Goal: Task Accomplishment & Management: Use online tool/utility

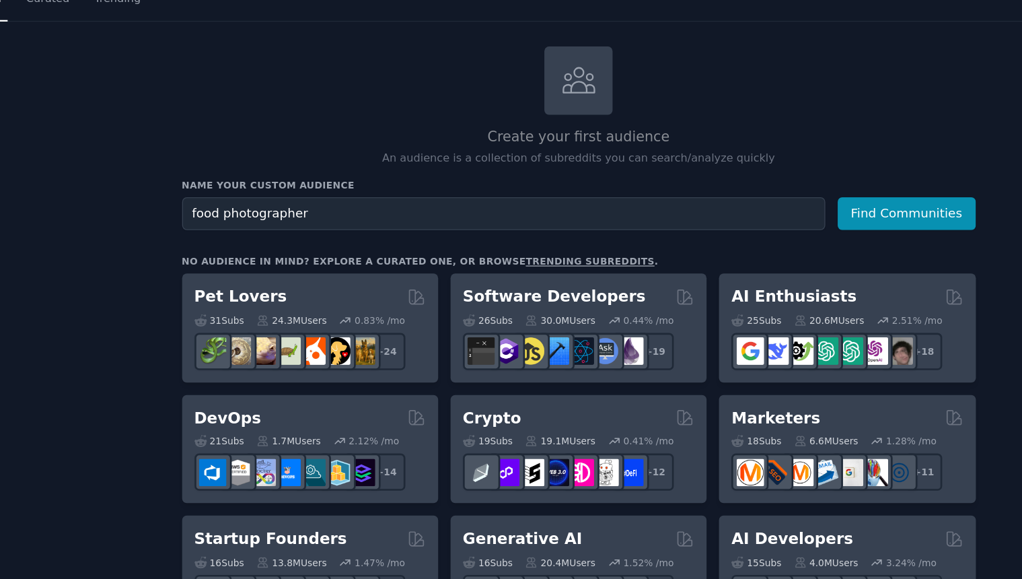
click at [403, 215] on input "food photographer" at bounding box center [477, 212] width 488 height 25
type input "food photos"
click at [731, 200] on button "Find Communities" at bounding box center [783, 212] width 105 height 25
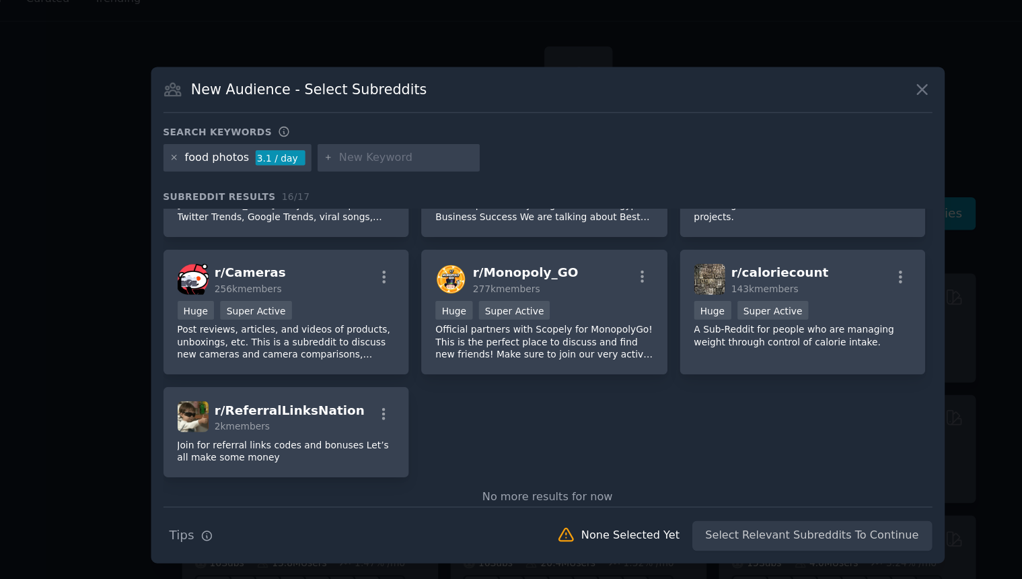
scroll to position [387, 0]
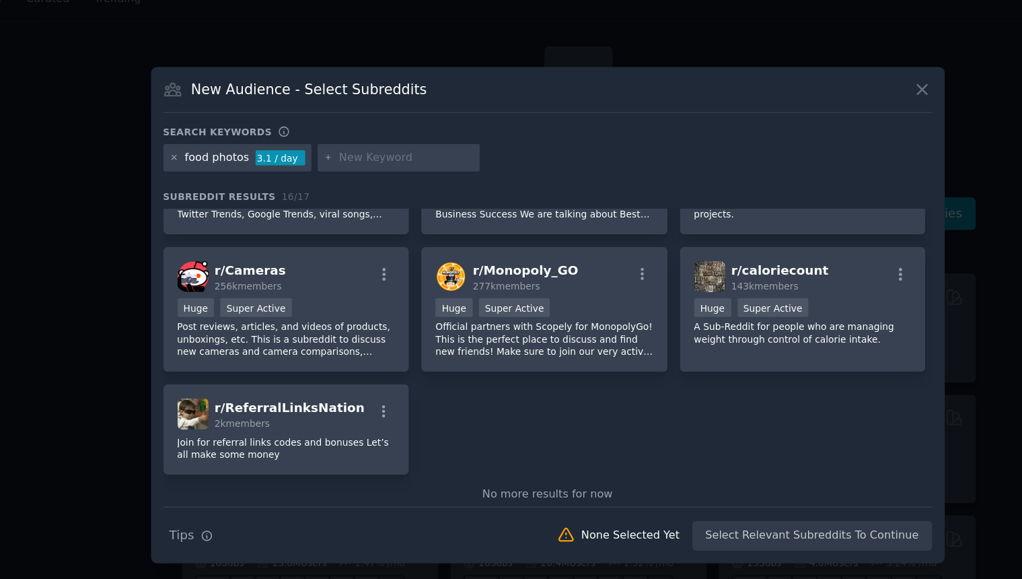
click at [793, 117] on icon at bounding box center [795, 117] width 7 height 7
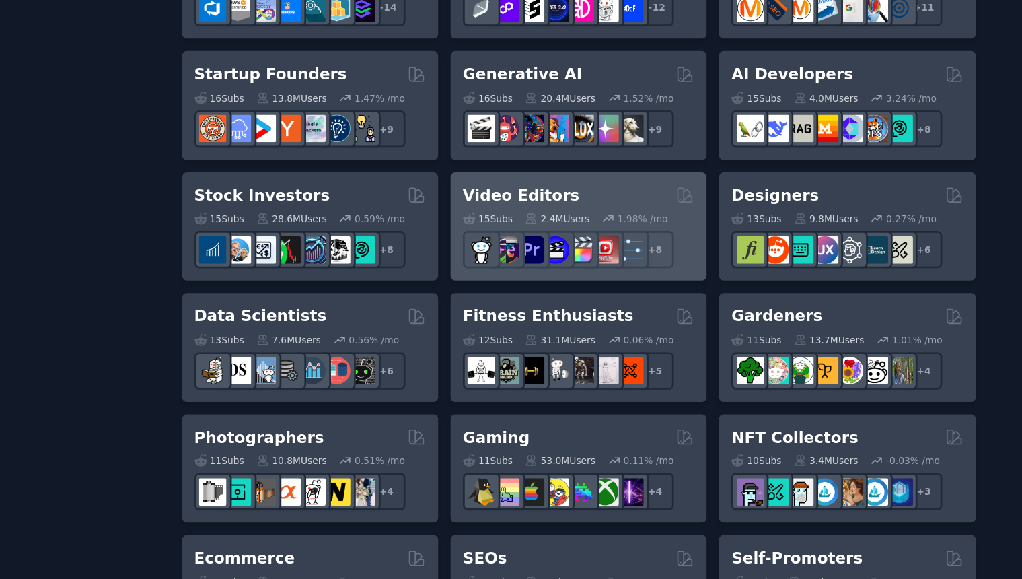
scroll to position [351, 0]
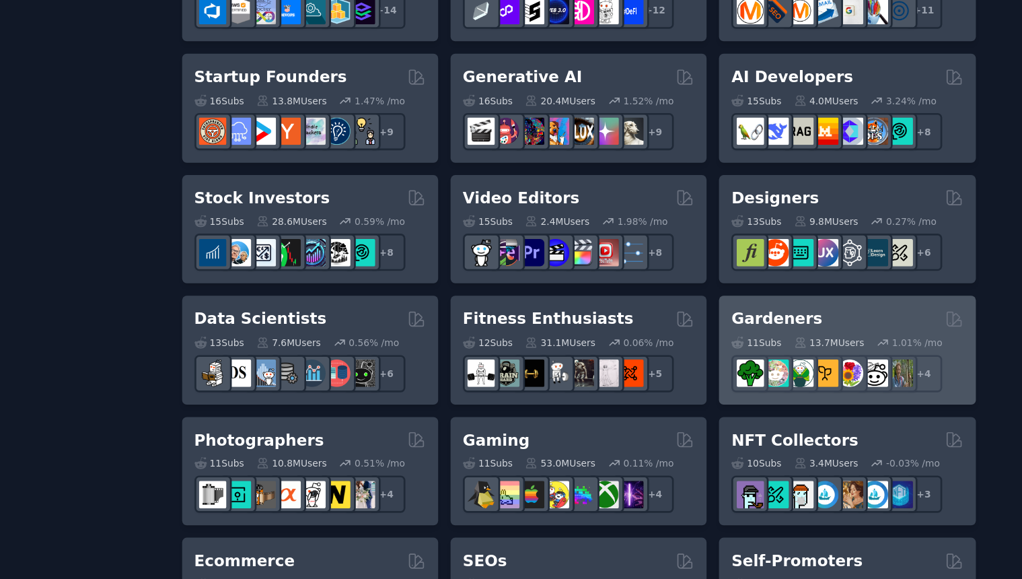
click at [731, 292] on div "Gardeners" at bounding box center [739, 292] width 176 height 17
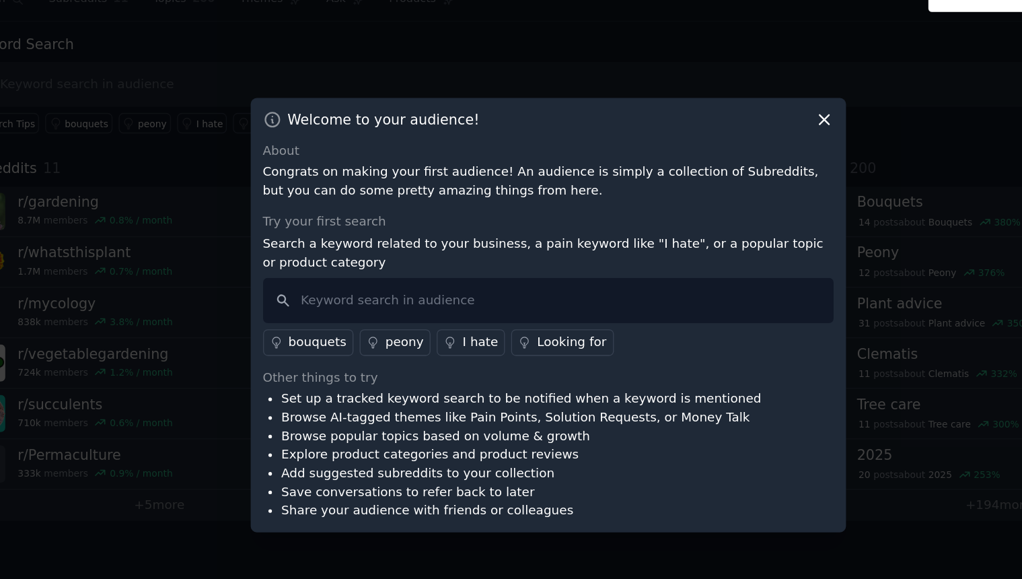
click at [721, 141] on icon at bounding box center [720, 140] width 7 height 7
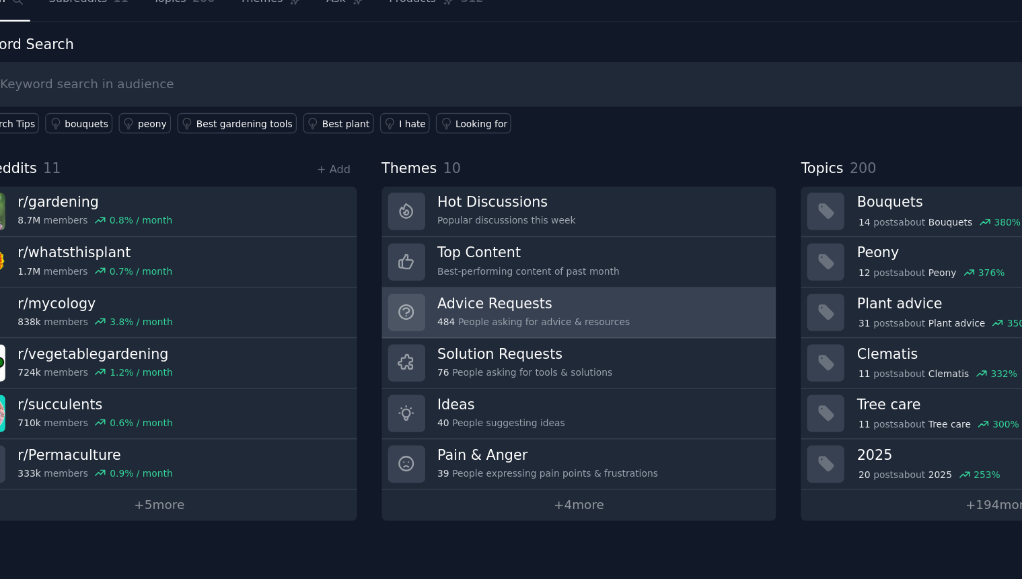
click at [528, 282] on h3 "Advice Requests" at bounding box center [500, 280] width 146 height 14
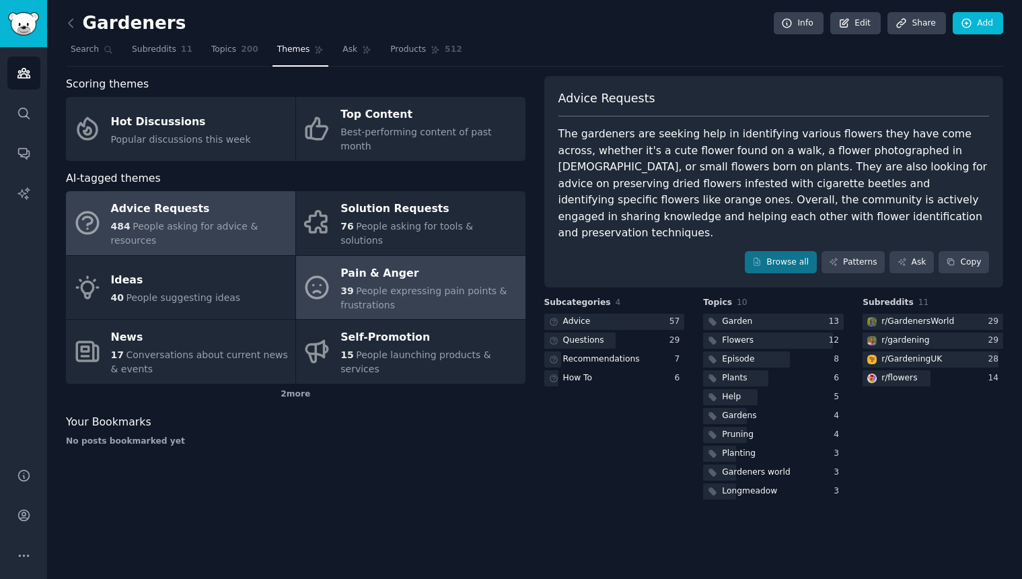
click at [415, 289] on div "39 People expressing pain points & frustrations" at bounding box center [429, 298] width 178 height 28
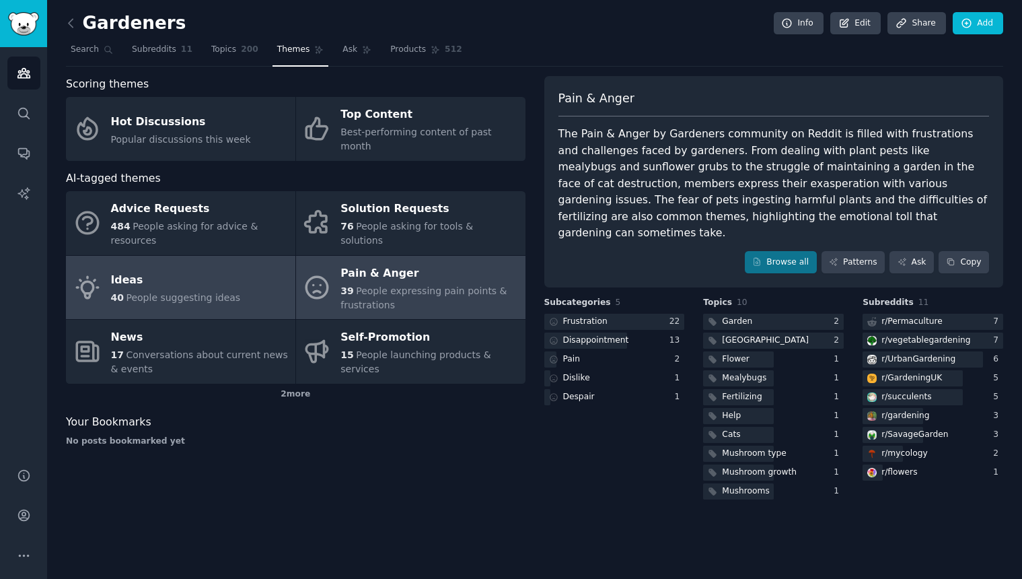
click at [204, 292] on span "People suggesting ideas" at bounding box center [183, 297] width 114 height 11
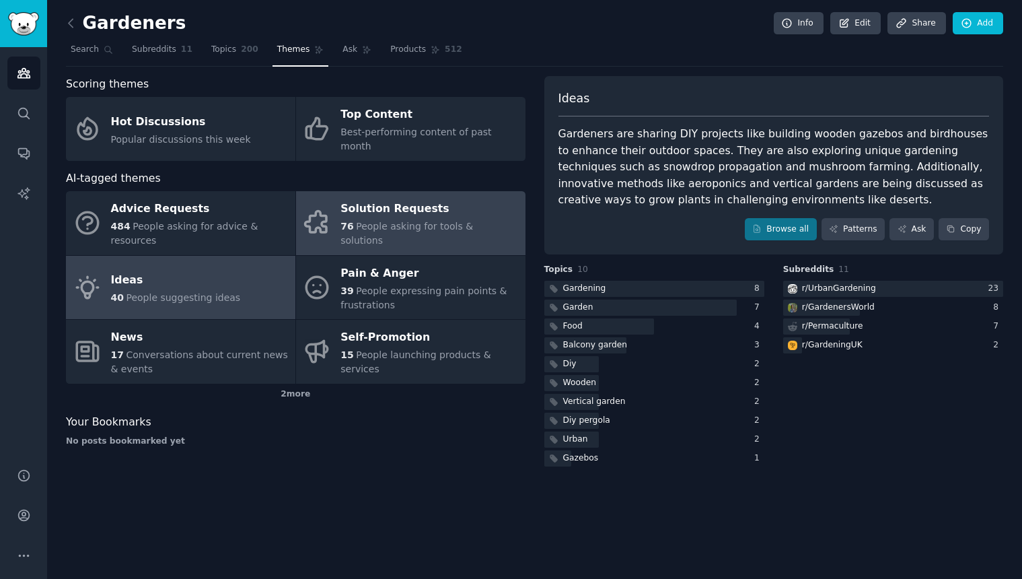
click at [469, 221] on span "People asking for tools & solutions" at bounding box center [406, 233] width 133 height 25
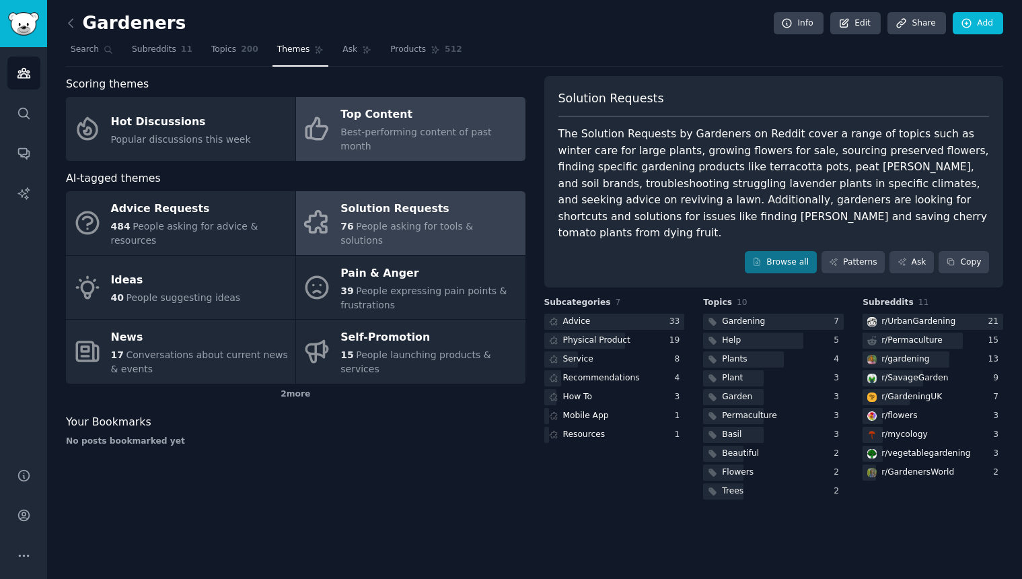
click at [439, 126] on span "Best-performing content of past month" at bounding box center [415, 138] width 151 height 25
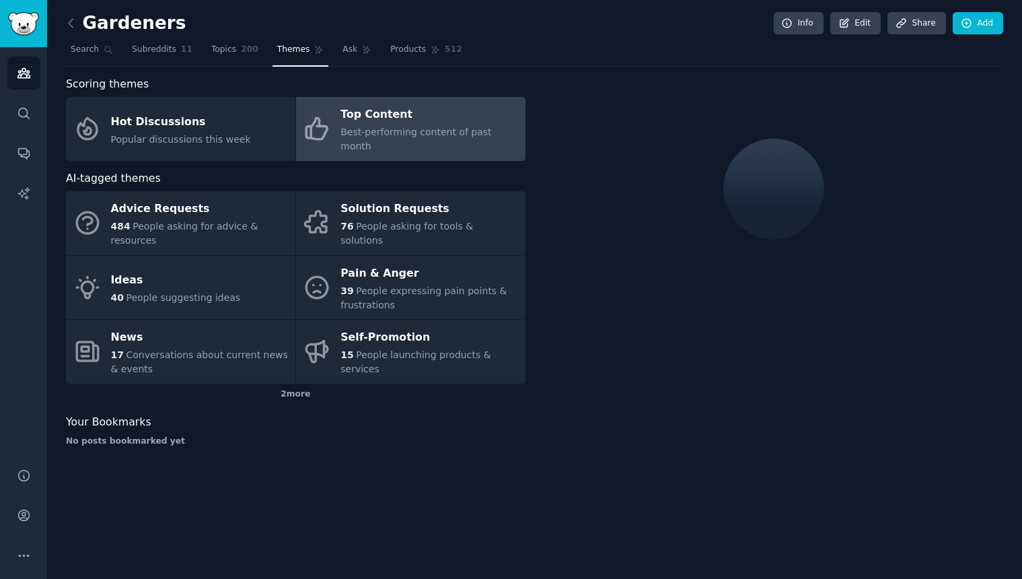
click at [439, 126] on span "Best-performing content of past month" at bounding box center [415, 138] width 151 height 25
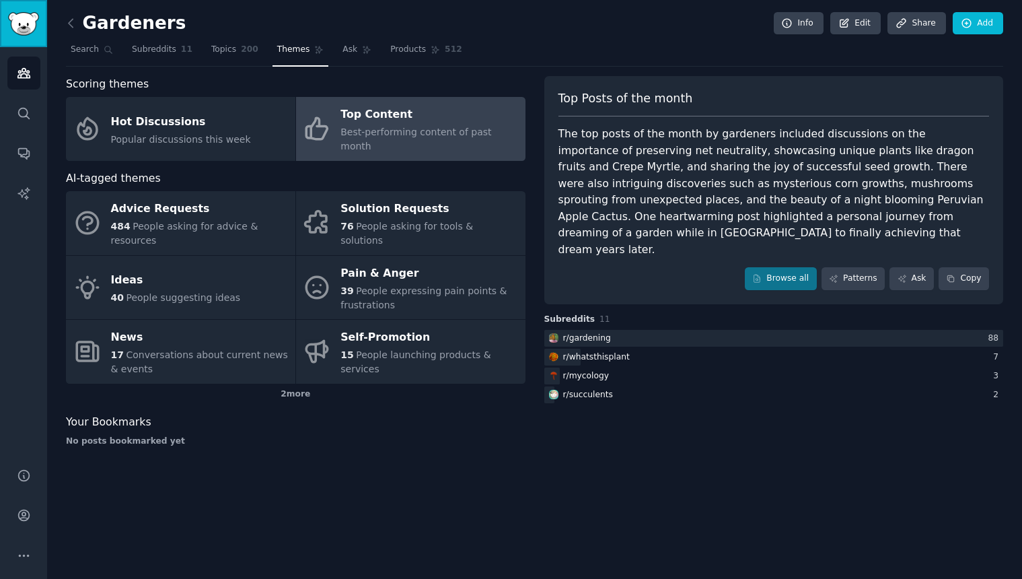
click at [30, 21] on img "Sidebar" at bounding box center [23, 24] width 31 height 24
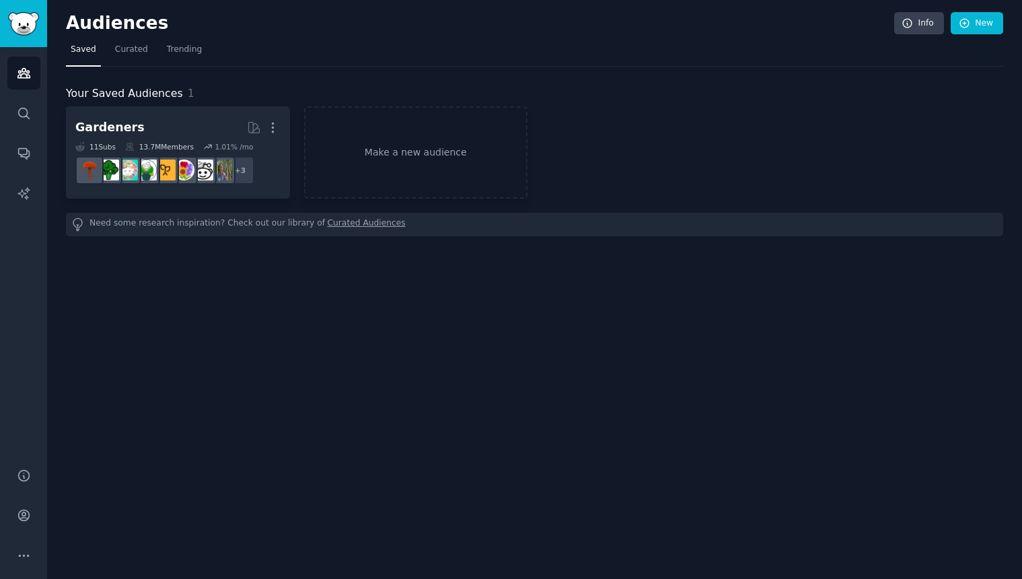
click at [104, 25] on h2 "Audiences" at bounding box center [480, 24] width 828 height 22
click at [22, 78] on icon "Sidebar" at bounding box center [23, 73] width 12 height 9
click at [34, 15] on img "Sidebar" at bounding box center [23, 24] width 31 height 24
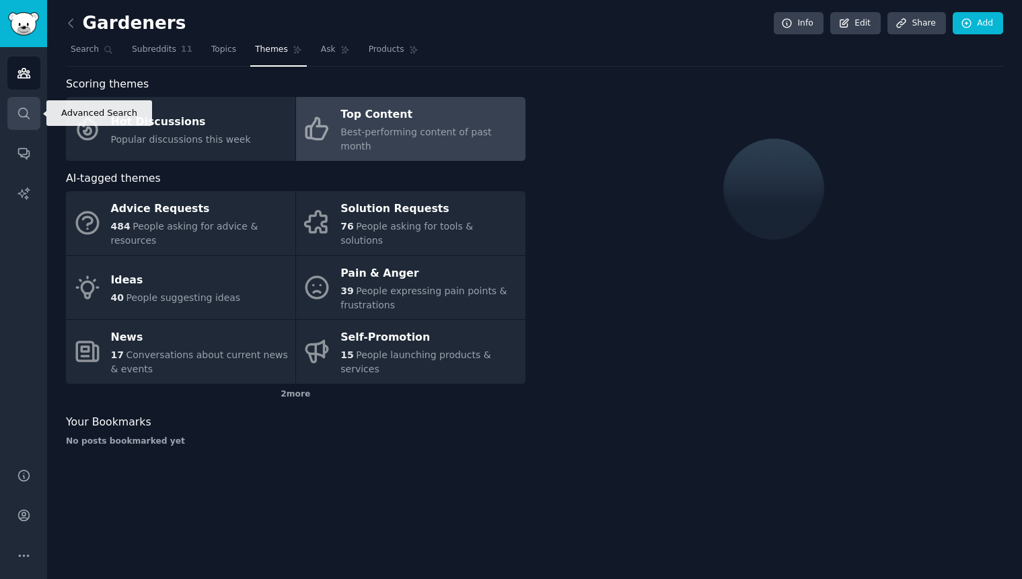
click at [17, 120] on icon "Sidebar" at bounding box center [24, 113] width 14 height 14
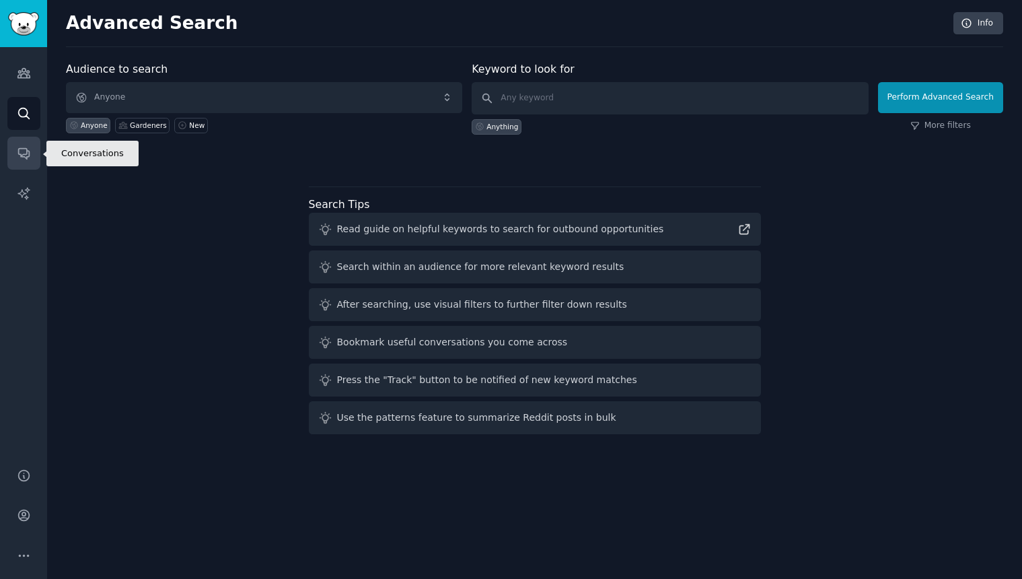
click at [22, 153] on icon "Sidebar" at bounding box center [24, 153] width 14 height 14
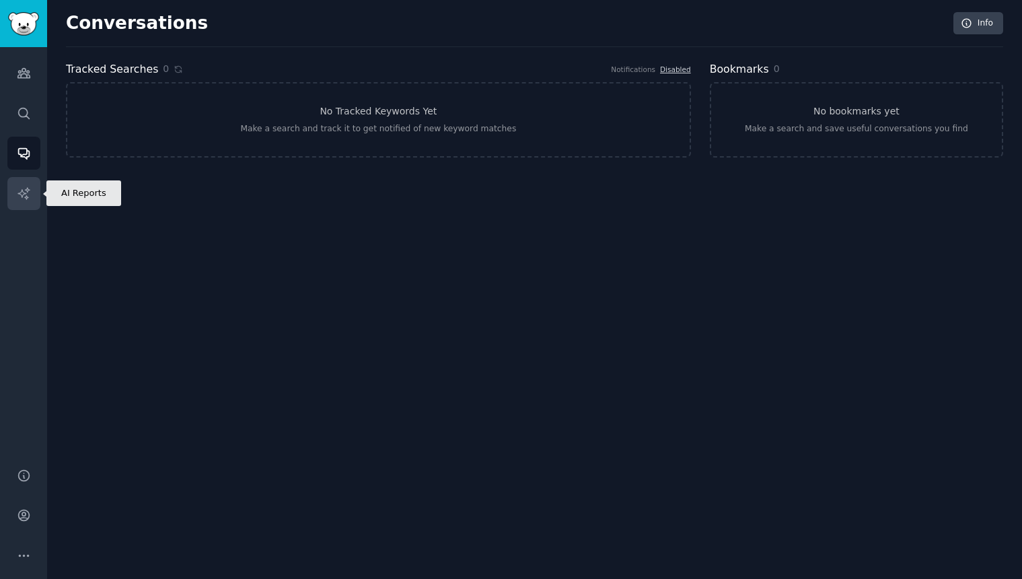
click at [22, 194] on icon "Sidebar" at bounding box center [22, 192] width 11 height 11
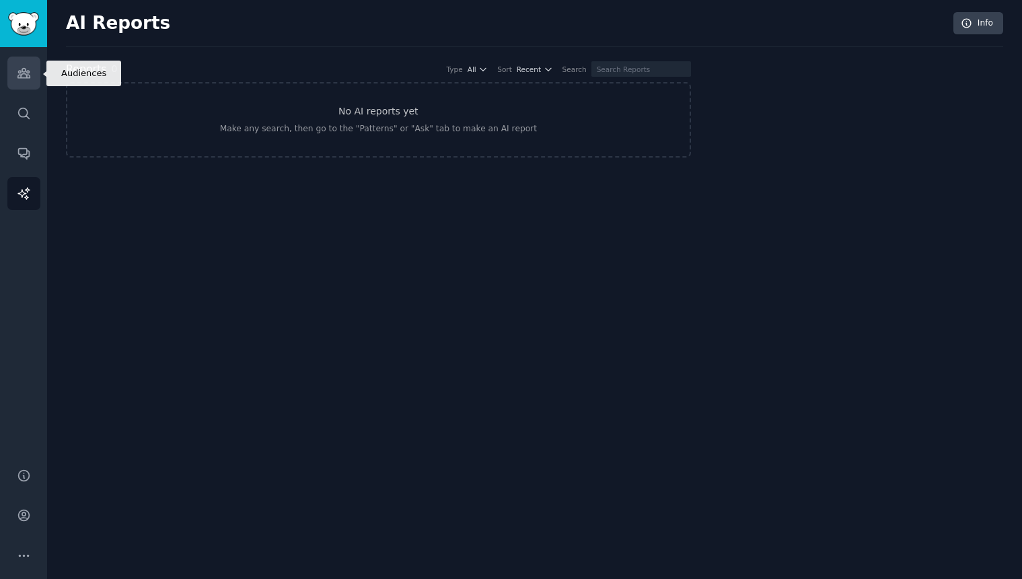
click at [31, 75] on link "Audiences" at bounding box center [23, 73] width 33 height 33
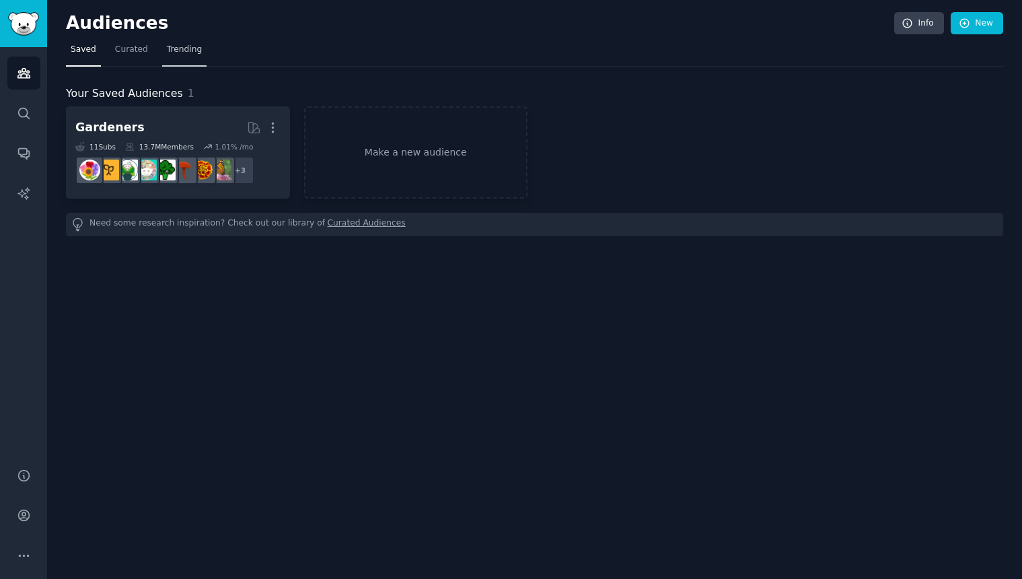
click at [182, 51] on span "Trending" at bounding box center [184, 50] width 35 height 12
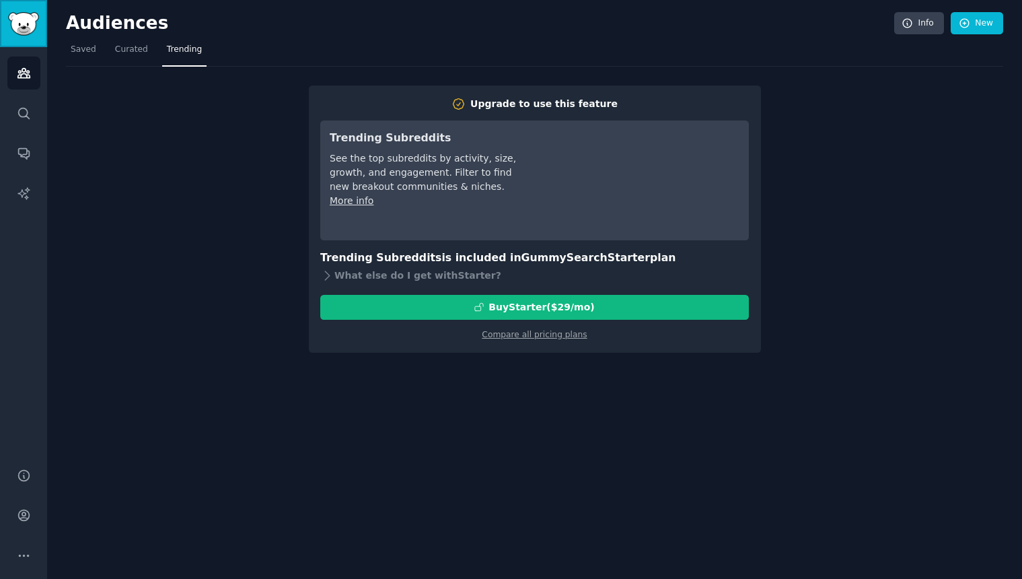
click at [33, 30] on img "Sidebar" at bounding box center [23, 24] width 31 height 24
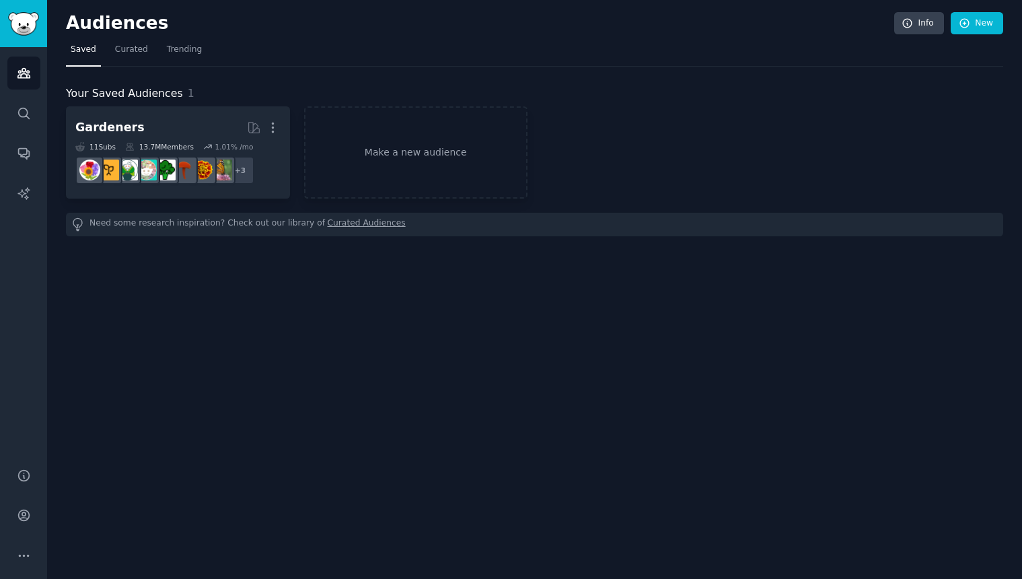
click at [367, 225] on link "Curated Audiences" at bounding box center [367, 224] width 78 height 14
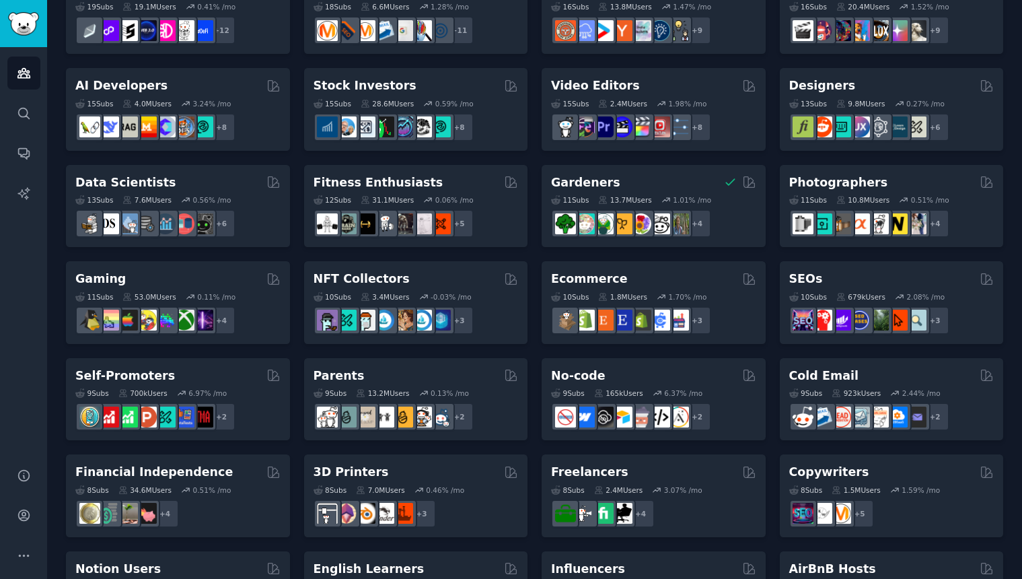
scroll to position [498, 0]
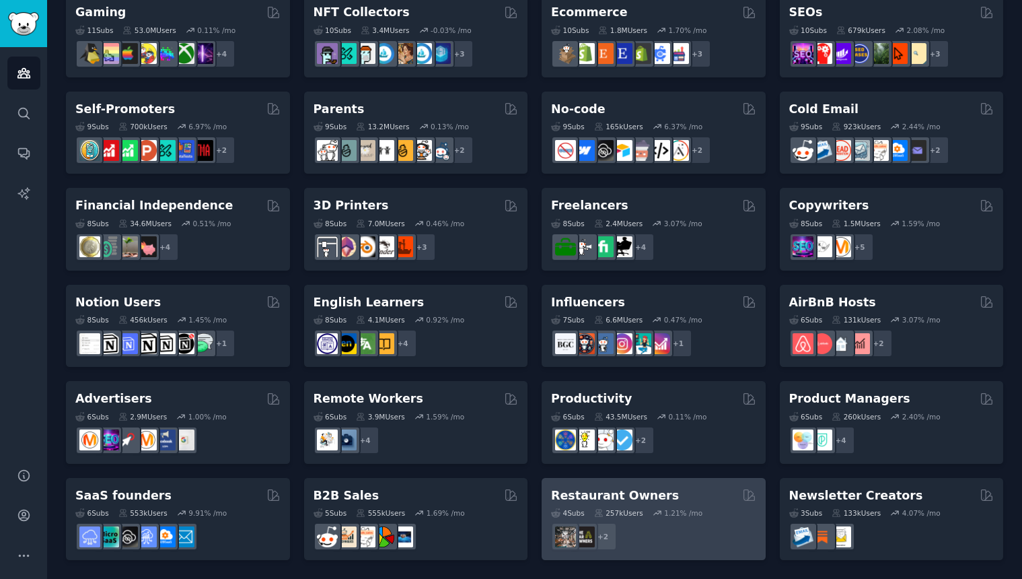
click at [680, 487] on div "Restaurant Owners" at bounding box center [653, 495] width 205 height 17
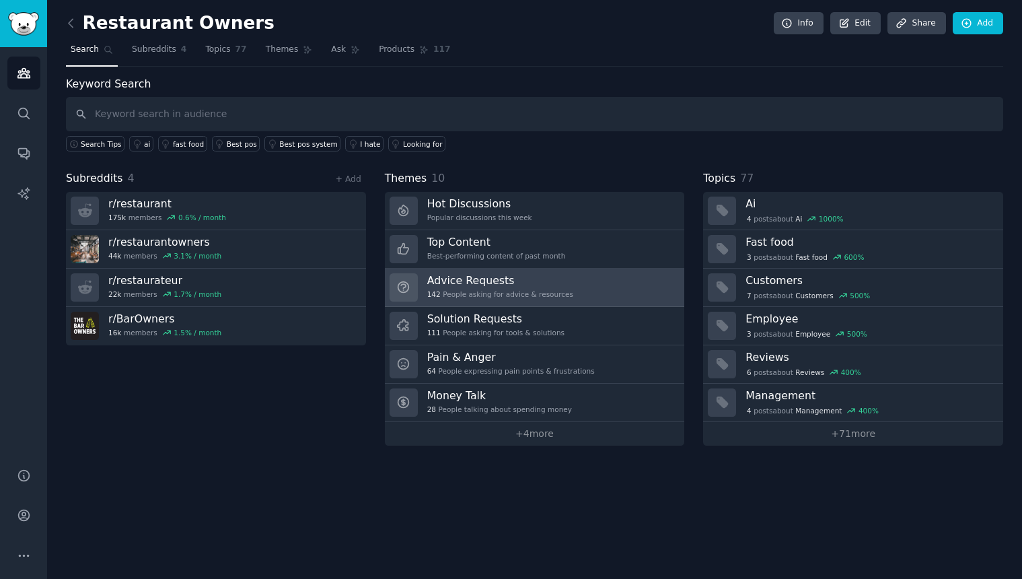
click at [632, 301] on link "Advice Requests 142 People asking for advice & resources" at bounding box center [535, 287] width 300 height 38
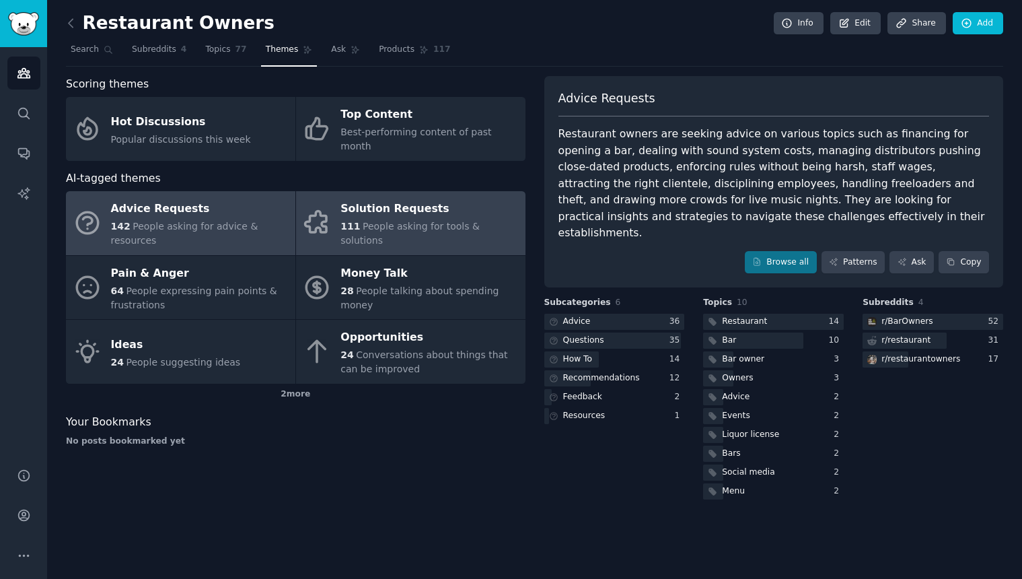
click at [433, 211] on div "Solution Requests" at bounding box center [429, 209] width 178 height 22
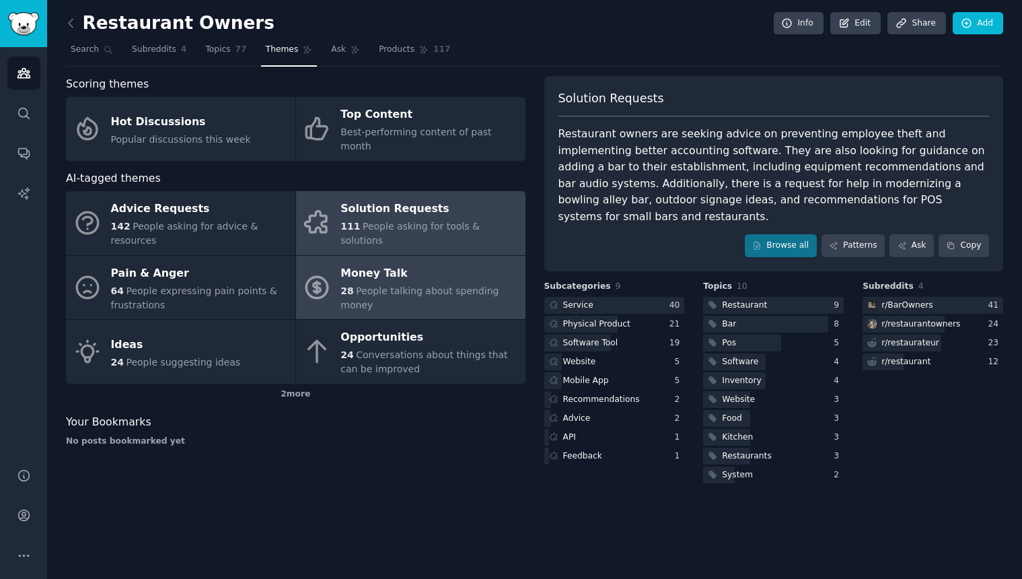
click at [439, 262] on div "Money Talk" at bounding box center [429, 273] width 178 height 22
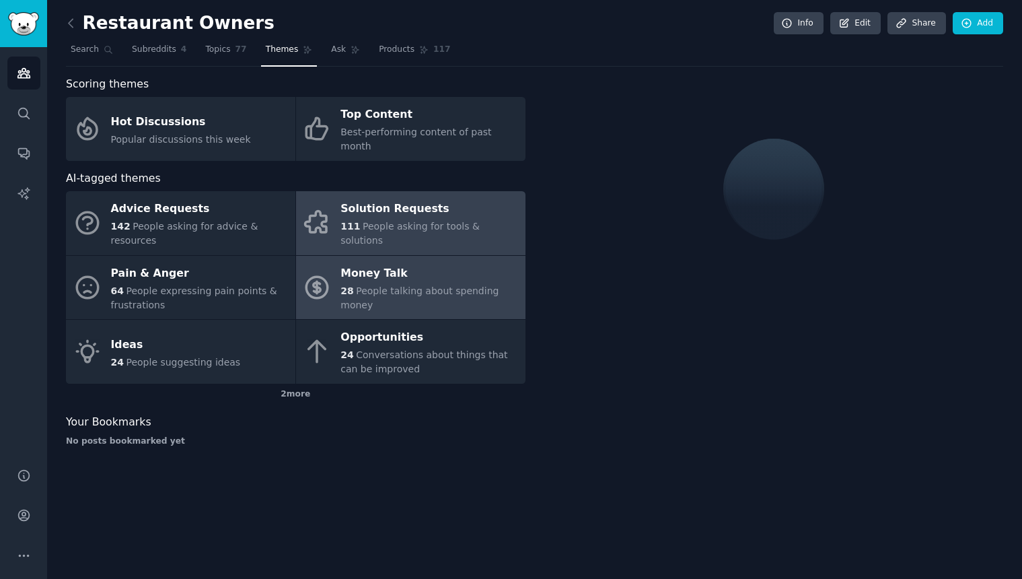
click at [432, 221] on span "People asking for tools & solutions" at bounding box center [409, 233] width 139 height 25
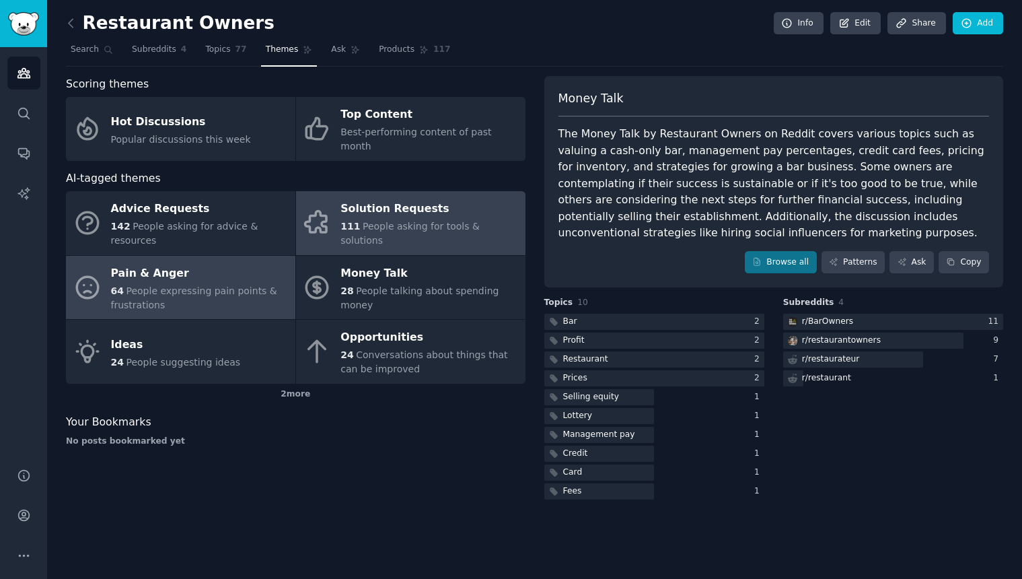
click at [254, 285] on span "People expressing pain points & frustrations" at bounding box center [194, 297] width 166 height 25
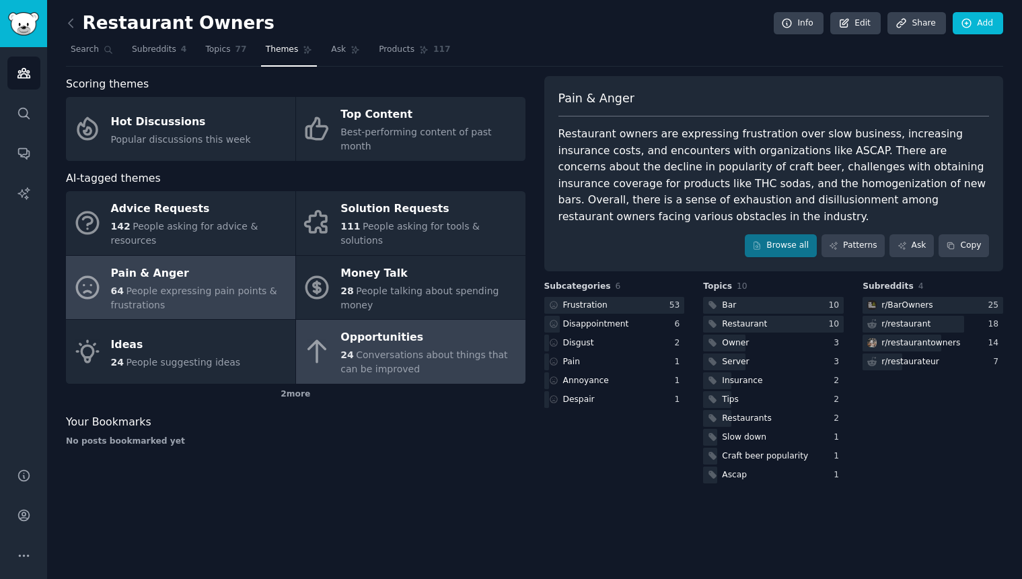
click at [400, 349] on span "Conversations about things that can be improved" at bounding box center [423, 361] width 167 height 25
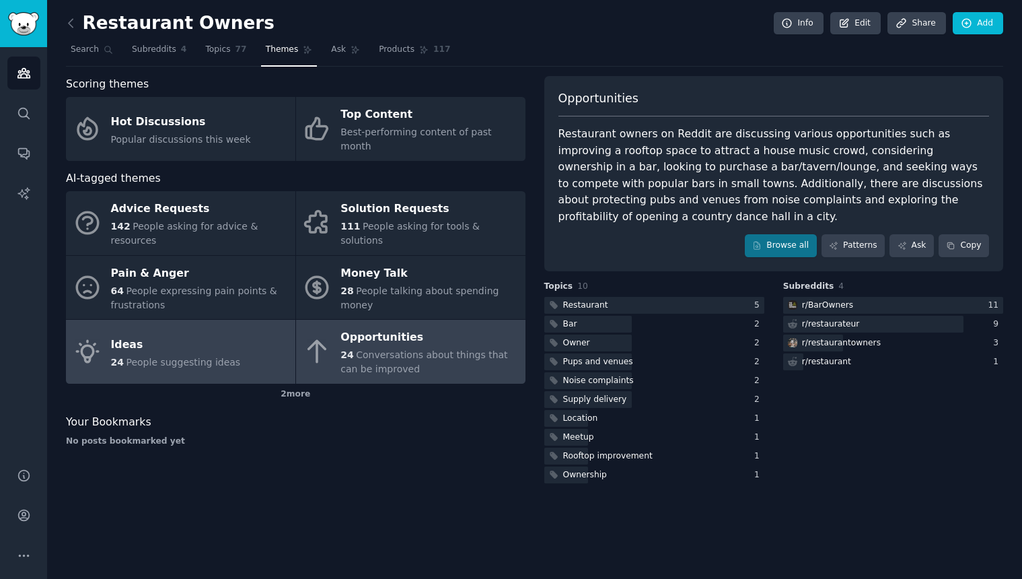
click at [187, 361] on link "Ideas 24 People suggesting ideas" at bounding box center [180, 352] width 229 height 64
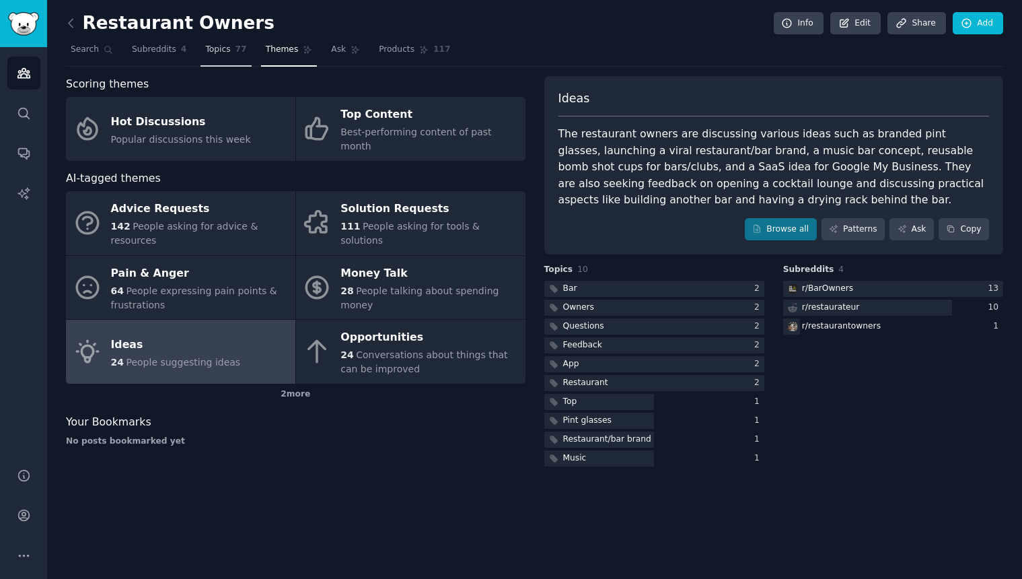
click at [223, 59] on link "Topics 77" at bounding box center [225, 53] width 50 height 28
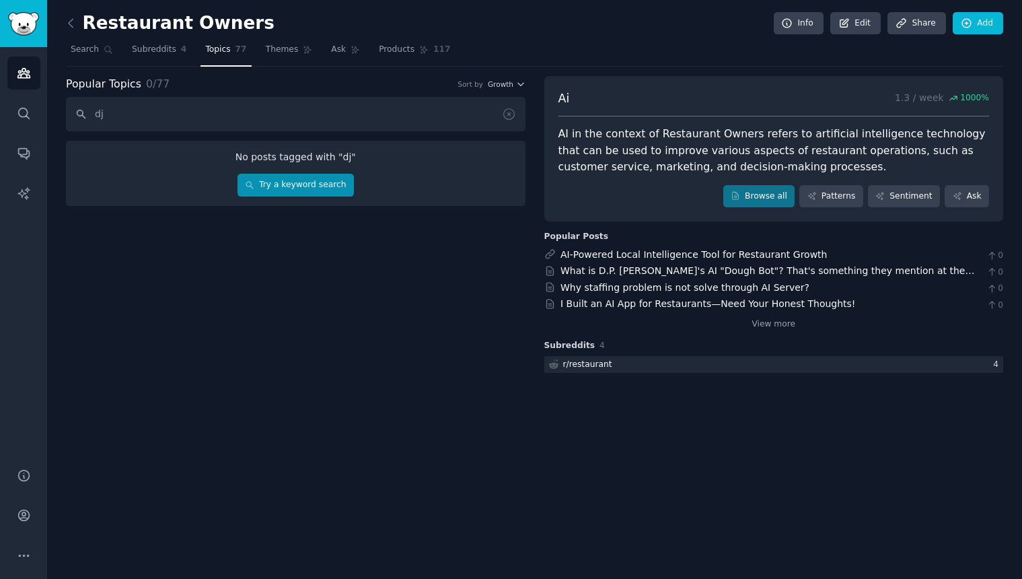
type input "dj"
click at [305, 183] on link "Try a keyword search" at bounding box center [295, 185] width 116 height 23
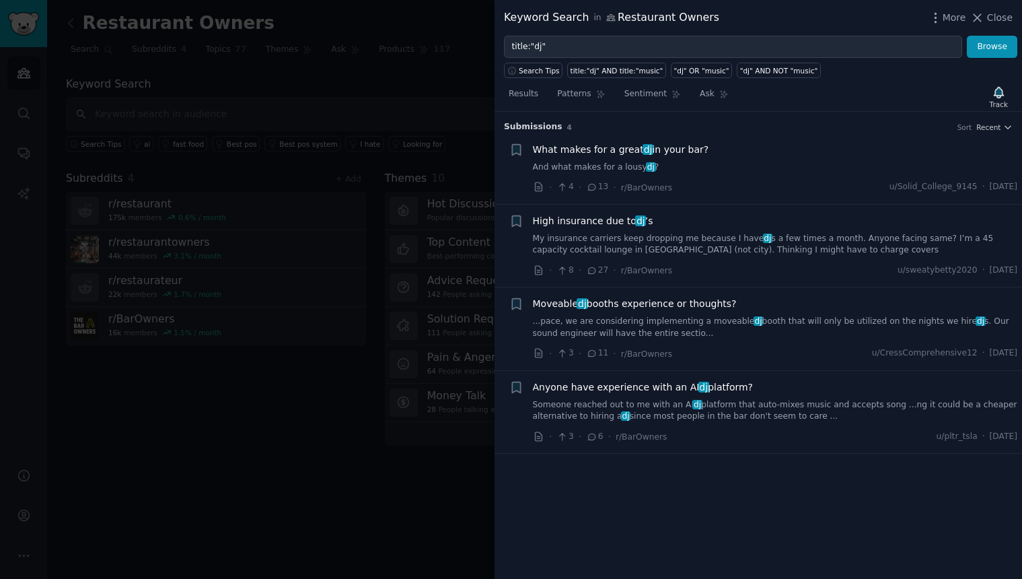
click at [356, 279] on div at bounding box center [511, 289] width 1022 height 579
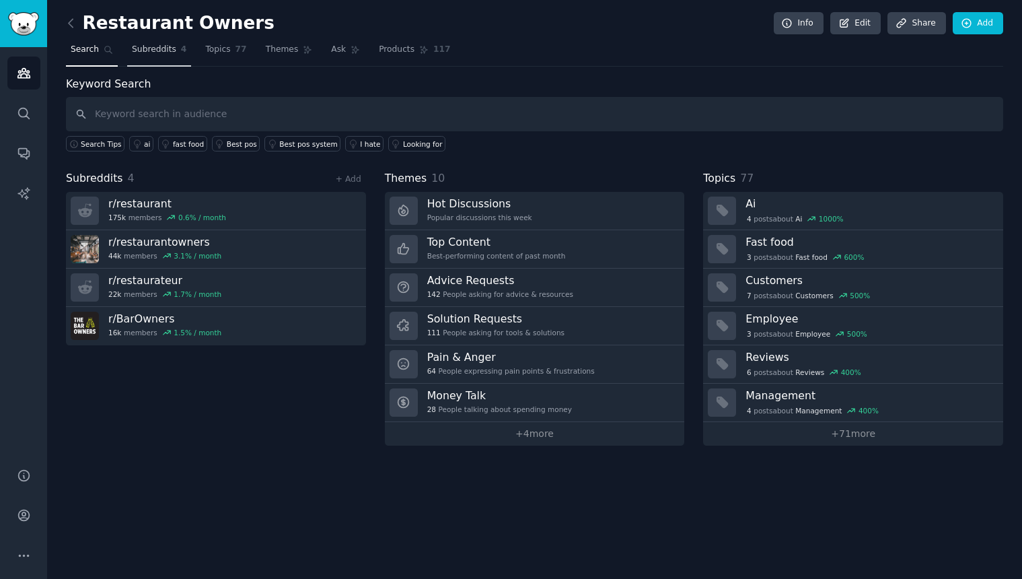
click at [170, 57] on link "Subreddits 4" at bounding box center [159, 53] width 64 height 28
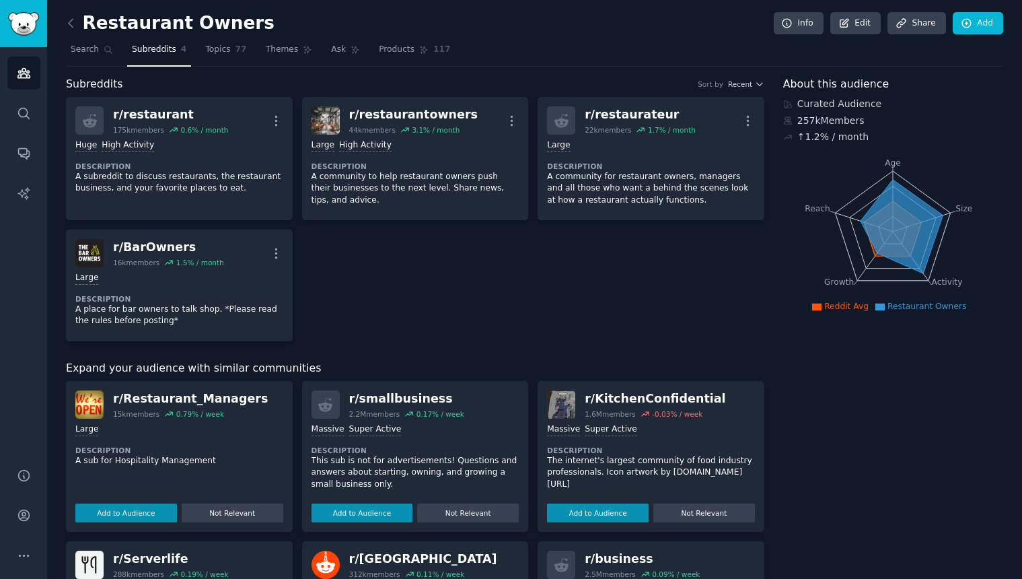
click at [132, 24] on h2 "Restaurant Owners" at bounding box center [170, 24] width 209 height 22
click at [61, 20] on div "Restaurant Owners Info Edit Share Add Search Subreddits 4 Topics 77 Themes Ask …" at bounding box center [534, 515] width 975 height 1031
click at [69, 21] on icon at bounding box center [71, 23] width 14 height 14
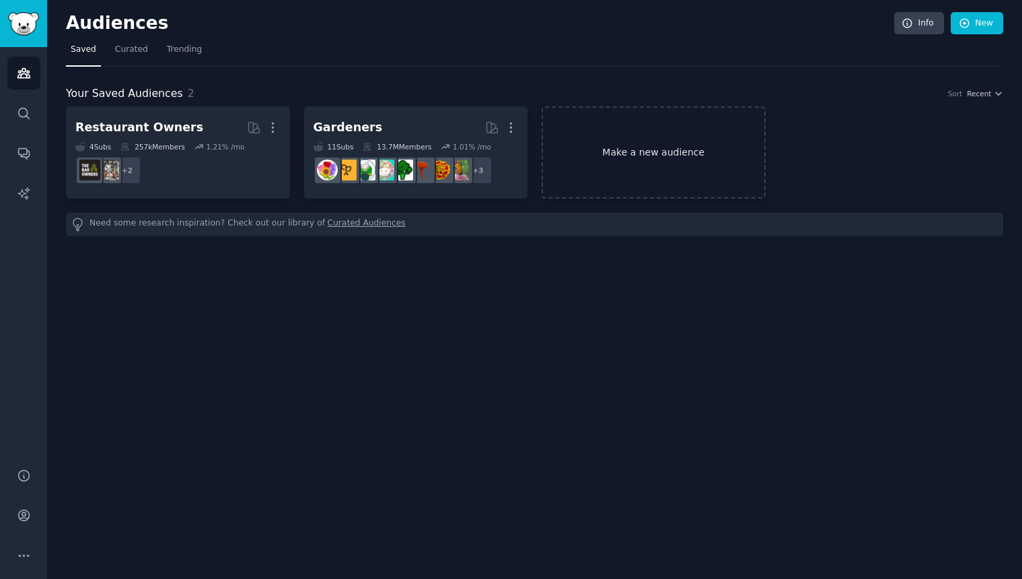
click at [625, 153] on link "Make a new audience" at bounding box center [654, 152] width 224 height 92
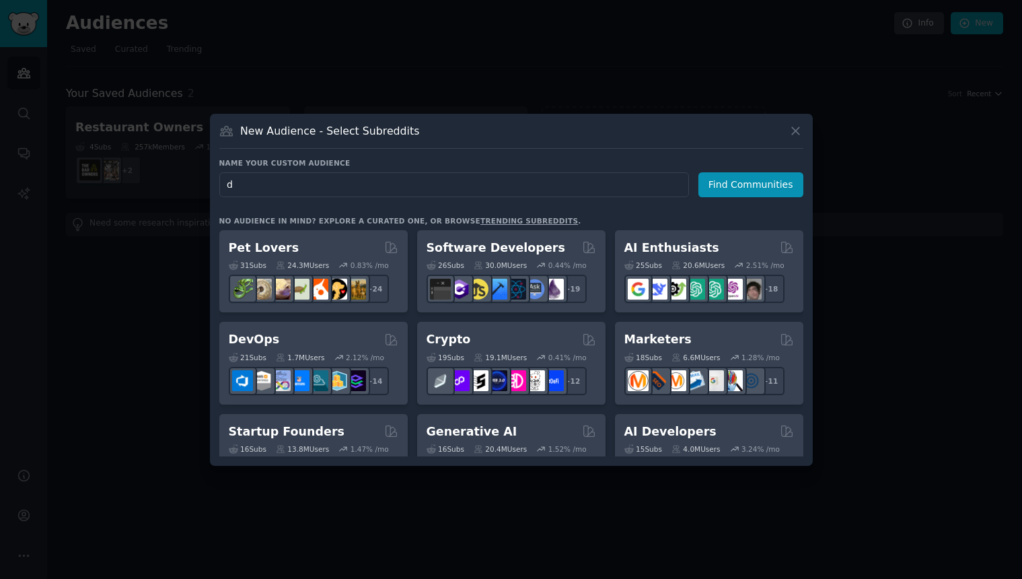
type input "dj"
click button "Find Communities" at bounding box center [750, 184] width 105 height 25
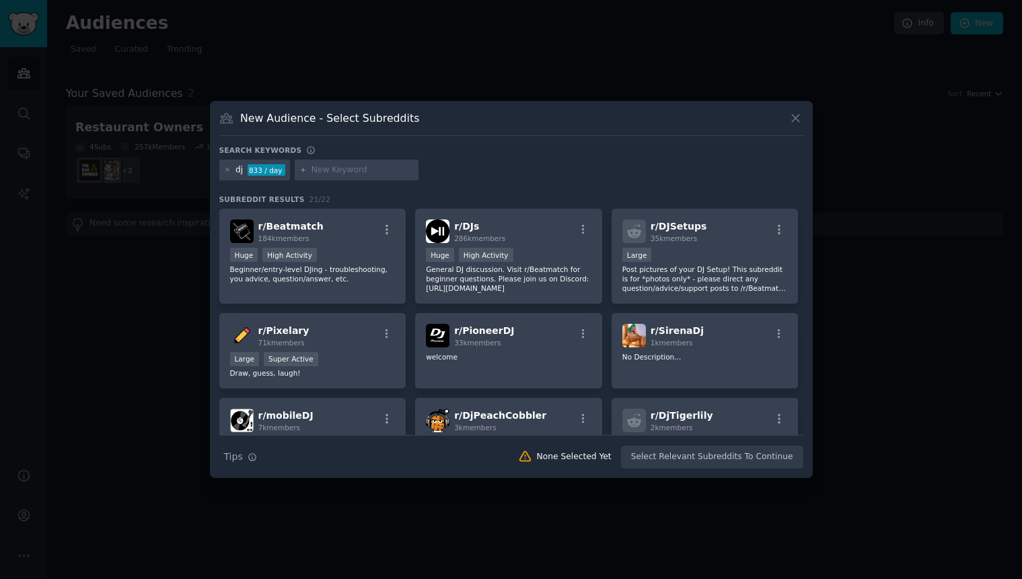
click at [351, 170] on input "text" at bounding box center [362, 170] width 102 height 12
type input "diggers"
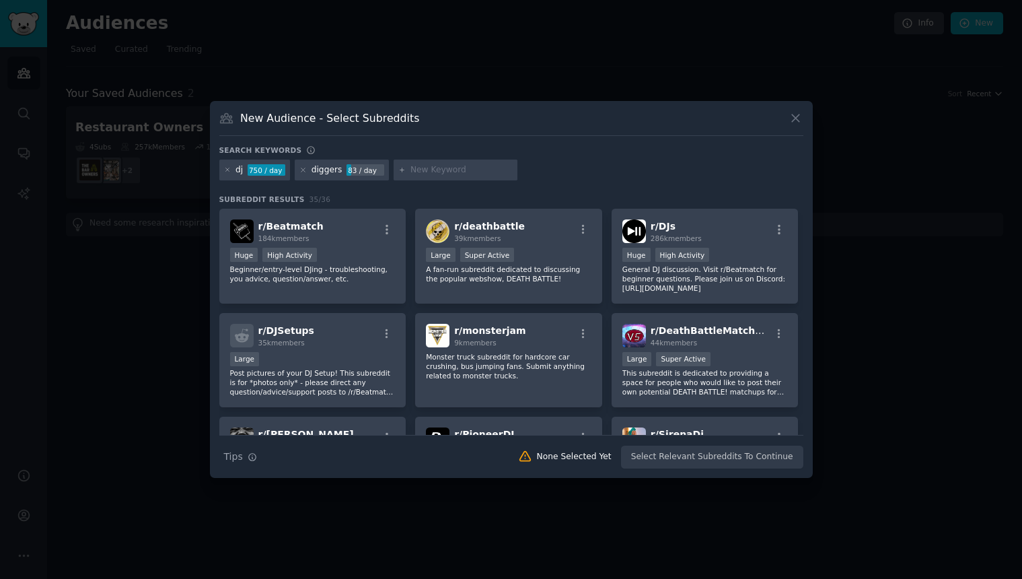
click at [332, 173] on div "diggers" at bounding box center [326, 170] width 31 height 12
click at [360, 168] on div "83 / day" at bounding box center [365, 170] width 38 height 12
click at [330, 173] on div "diggers" at bounding box center [326, 170] width 31 height 12
click at [724, 236] on div "r/ DJs 286k members" at bounding box center [704, 231] width 165 height 24
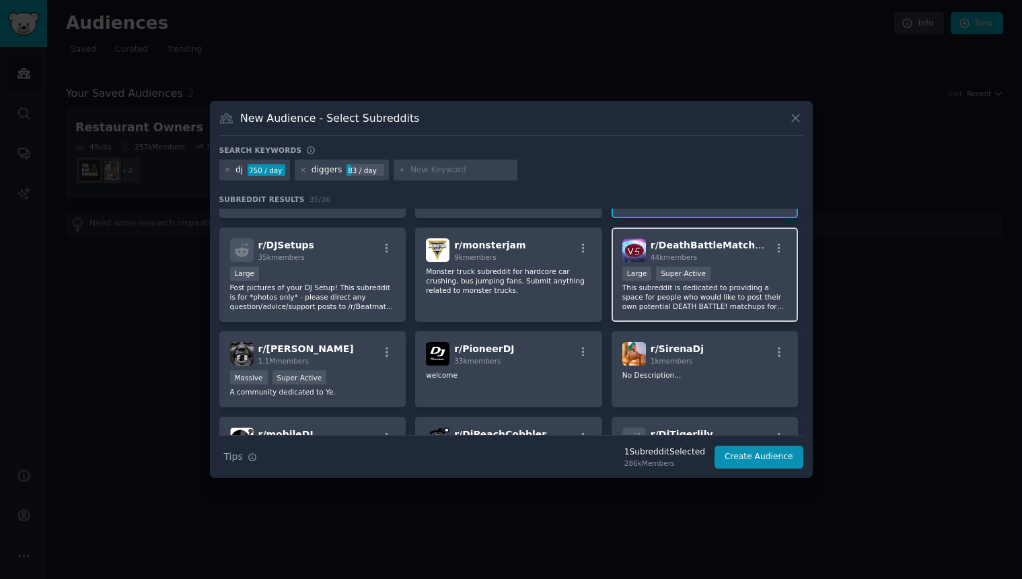
scroll to position [106, 0]
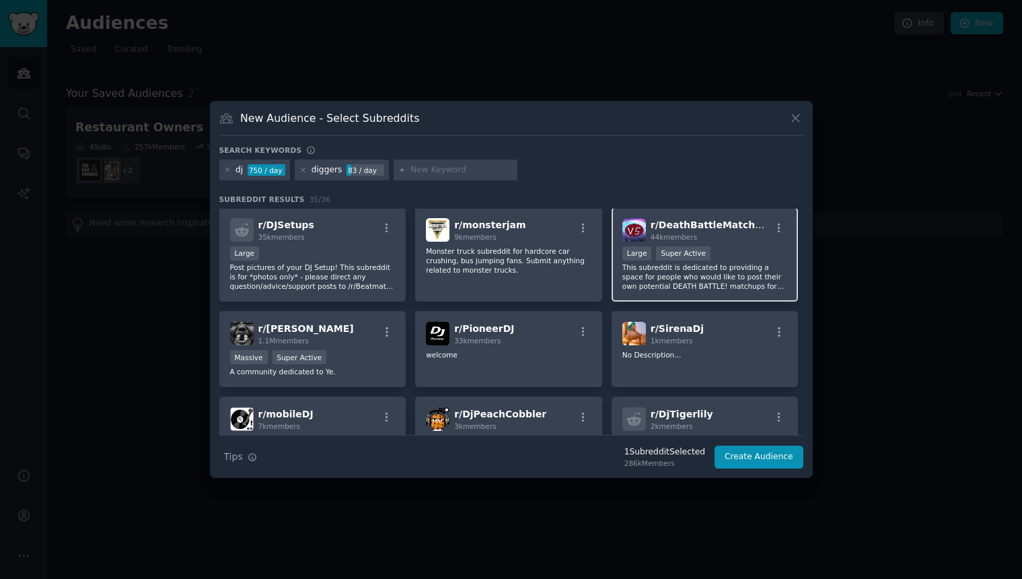
click at [702, 262] on p "This subreddit is dedicated to providing a space for people who would like to p…" at bounding box center [704, 276] width 165 height 28
click at [739, 262] on p "This subreddit is dedicated to providing a space for people who would like to p…" at bounding box center [704, 276] width 165 height 28
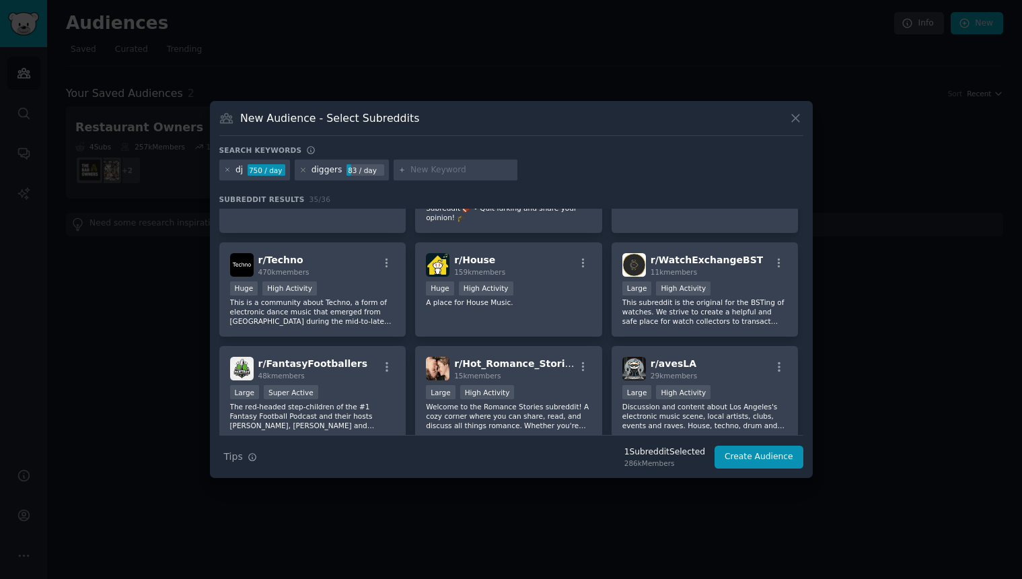
scroll to position [668, 0]
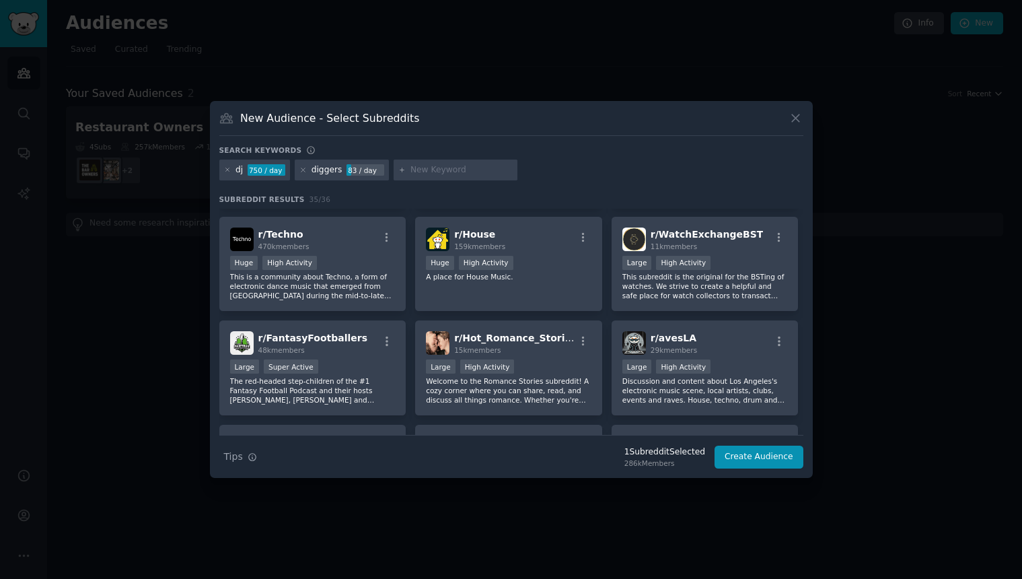
click at [321, 170] on div "diggers" at bounding box center [326, 170] width 31 height 12
click at [301, 168] on icon at bounding box center [302, 169] width 3 height 3
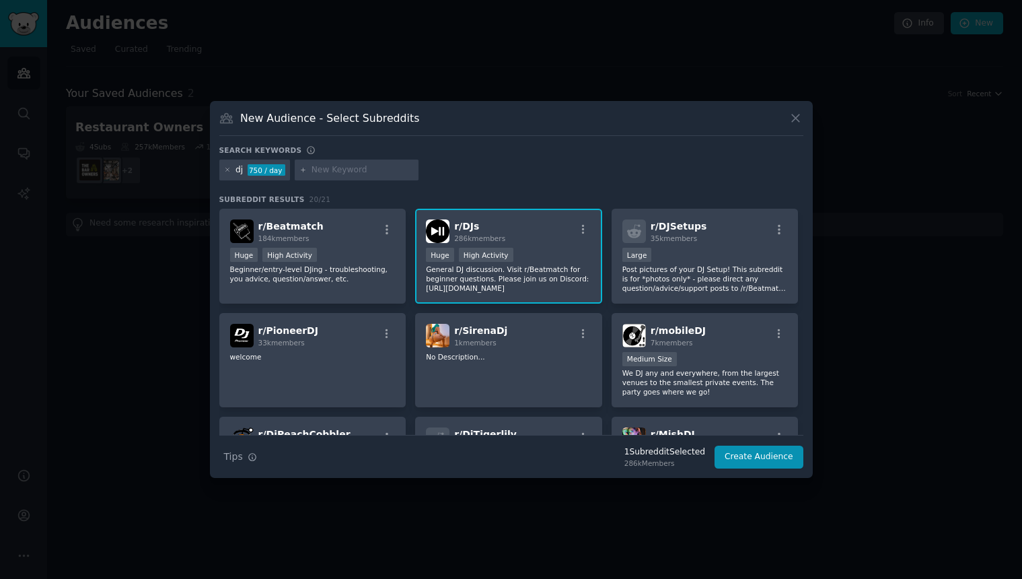
click at [329, 167] on input "text" at bounding box center [362, 170] width 102 height 12
type input "record diggers"
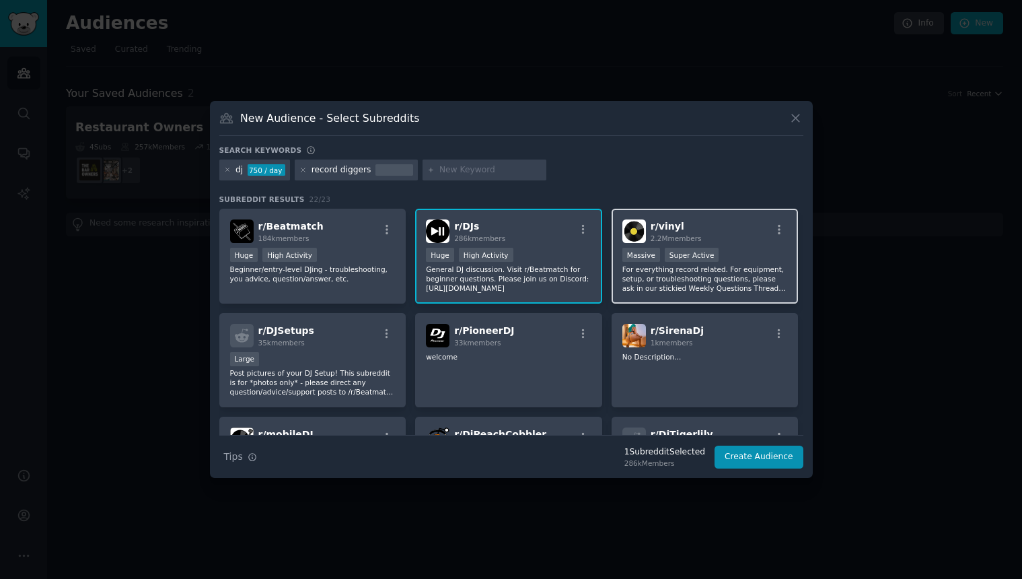
click at [710, 282] on p "For everything record related. For equipment, setup, or troubleshooting questio…" at bounding box center [704, 278] width 165 height 28
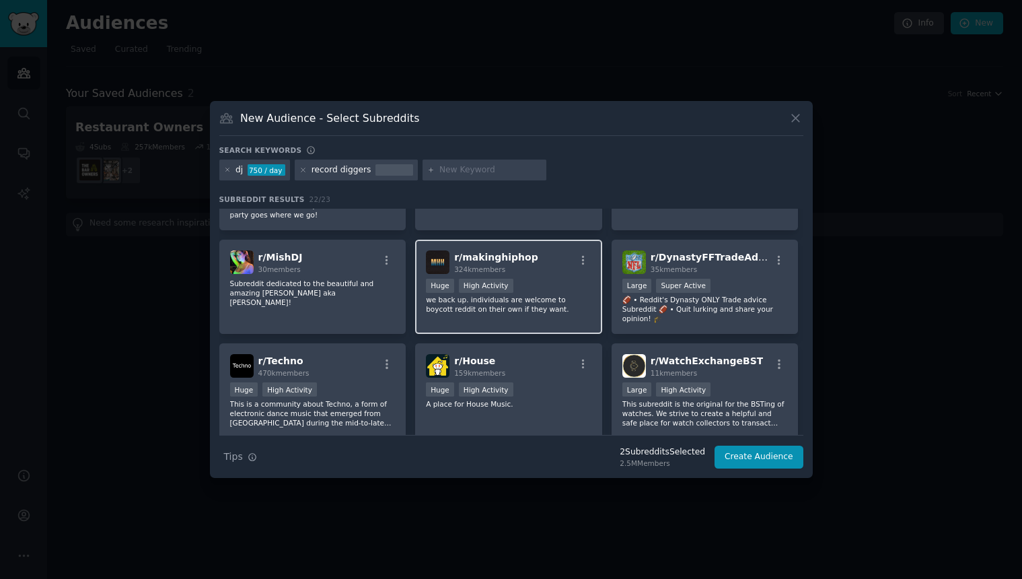
scroll to position [282, 0]
click at [568, 354] on div "r/ House 159k members" at bounding box center [508, 365] width 165 height 24
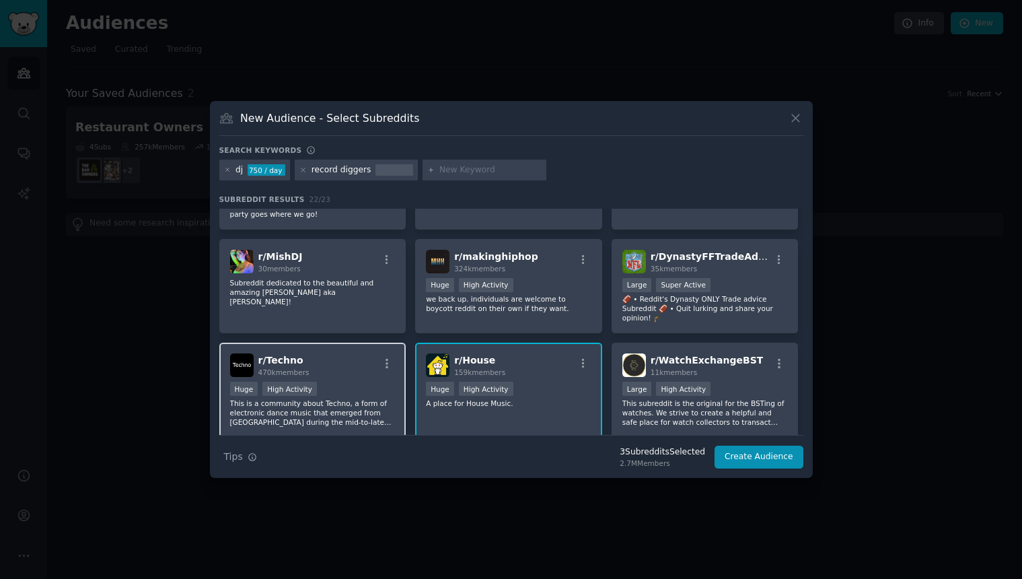
click at [364, 385] on div "Huge High Activity" at bounding box center [312, 389] width 165 height 17
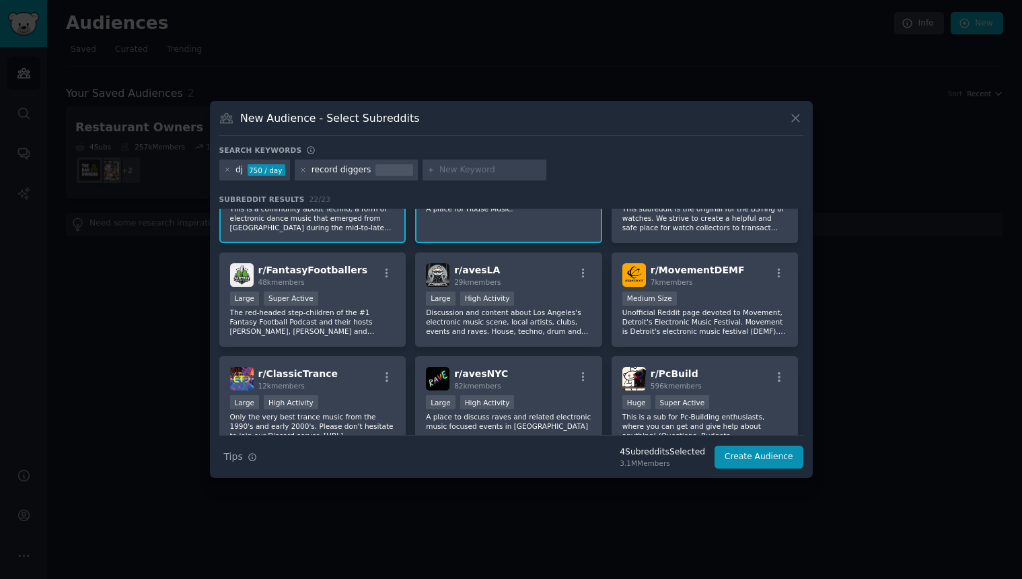
scroll to position [532, 0]
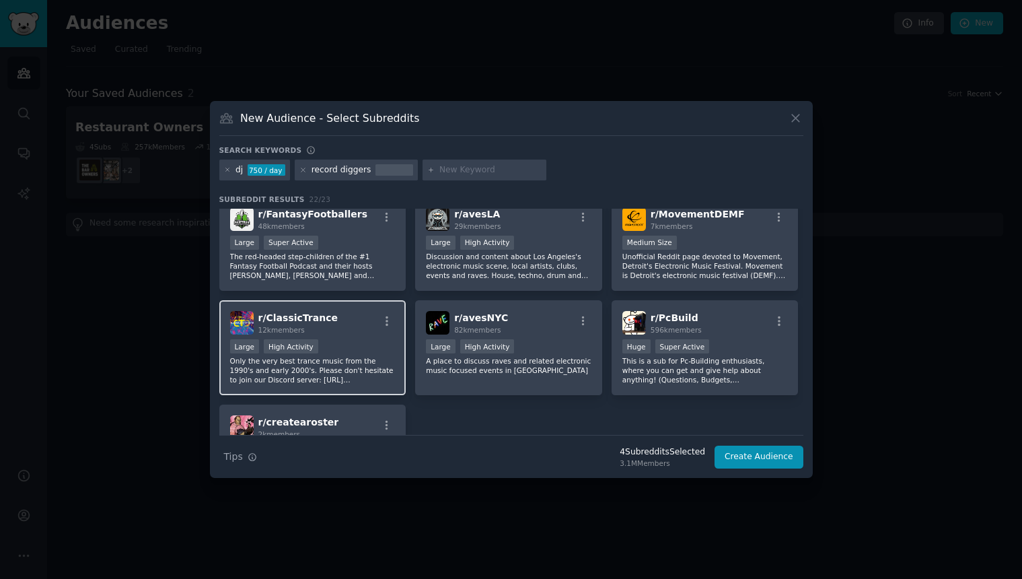
click at [328, 342] on div "Large High Activity" at bounding box center [312, 347] width 165 height 17
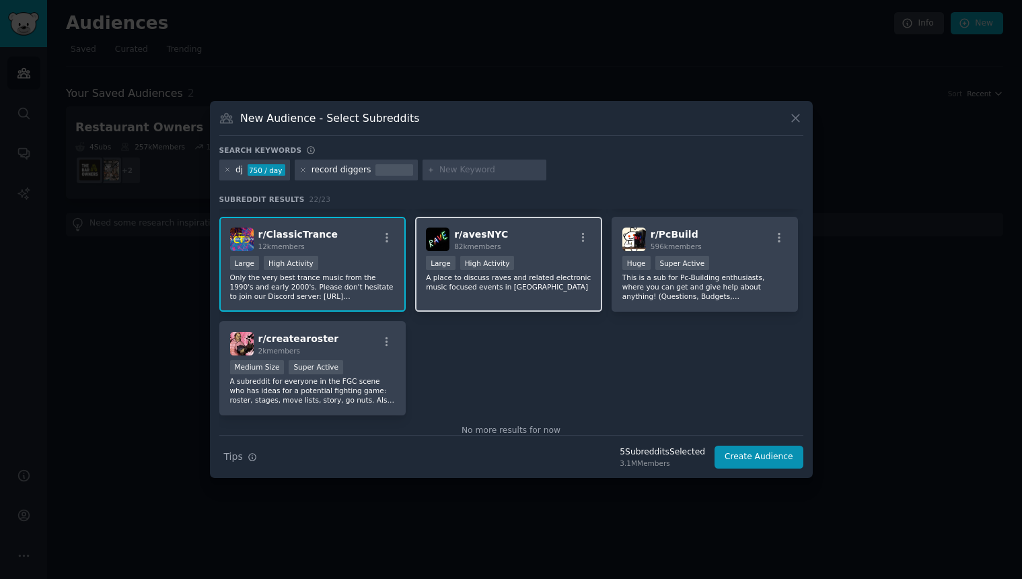
scroll to position [643, 0]
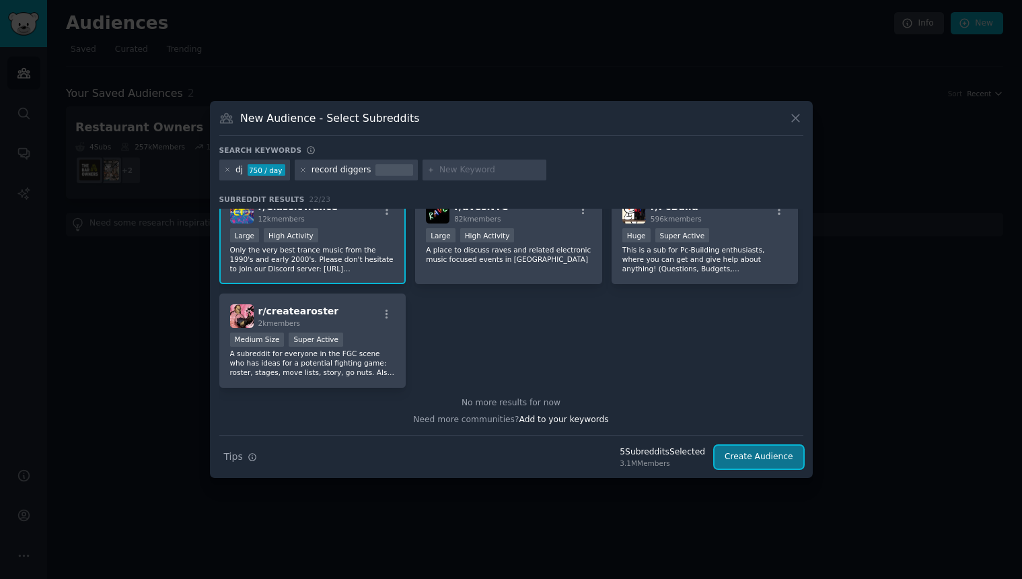
click at [747, 456] on button "Create Audience" at bounding box center [758, 456] width 89 height 23
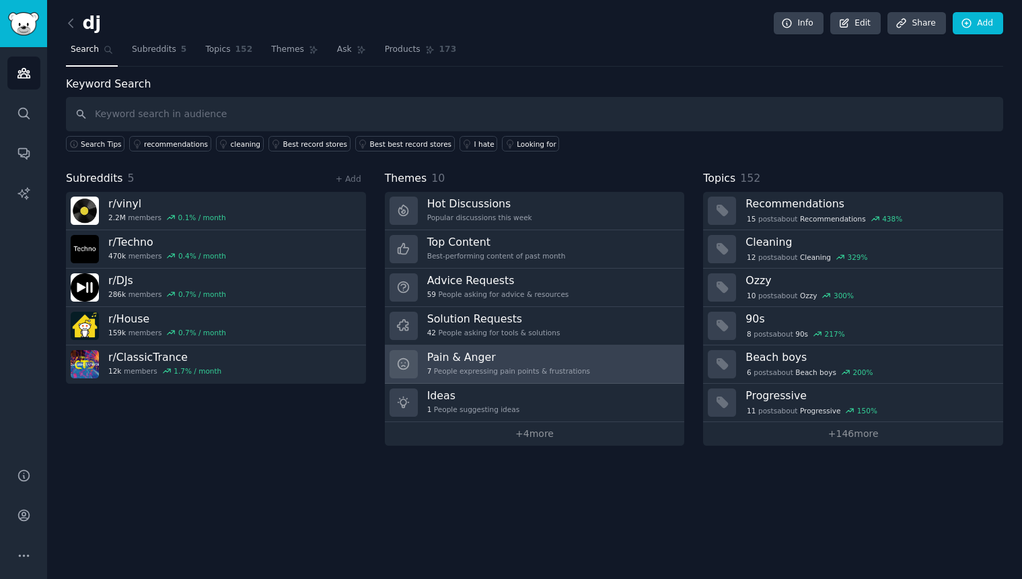
click at [520, 366] on div "7 People expressing pain points & frustrations" at bounding box center [508, 370] width 163 height 9
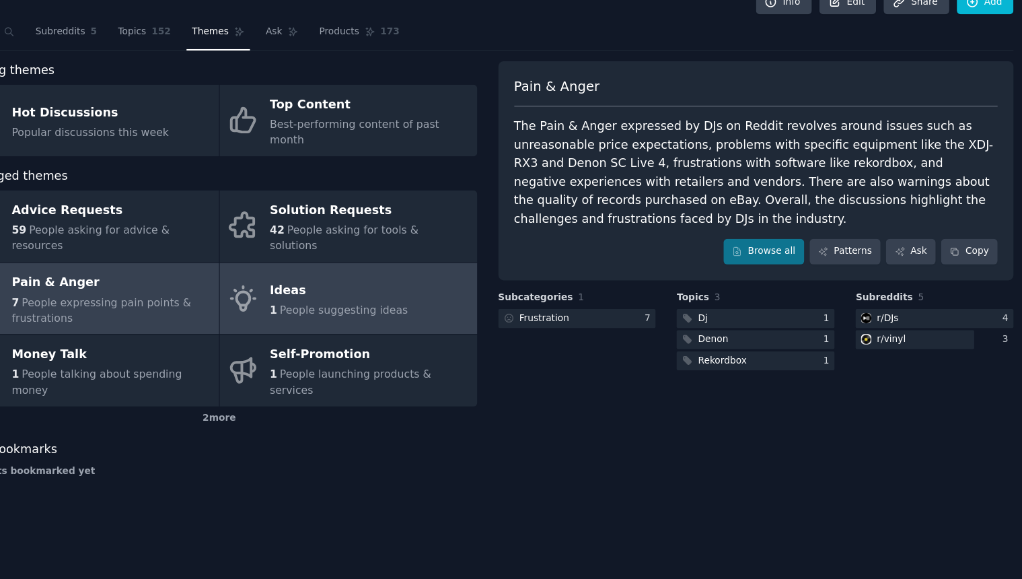
click at [427, 292] on span "People suggesting ideas" at bounding box center [407, 297] width 114 height 11
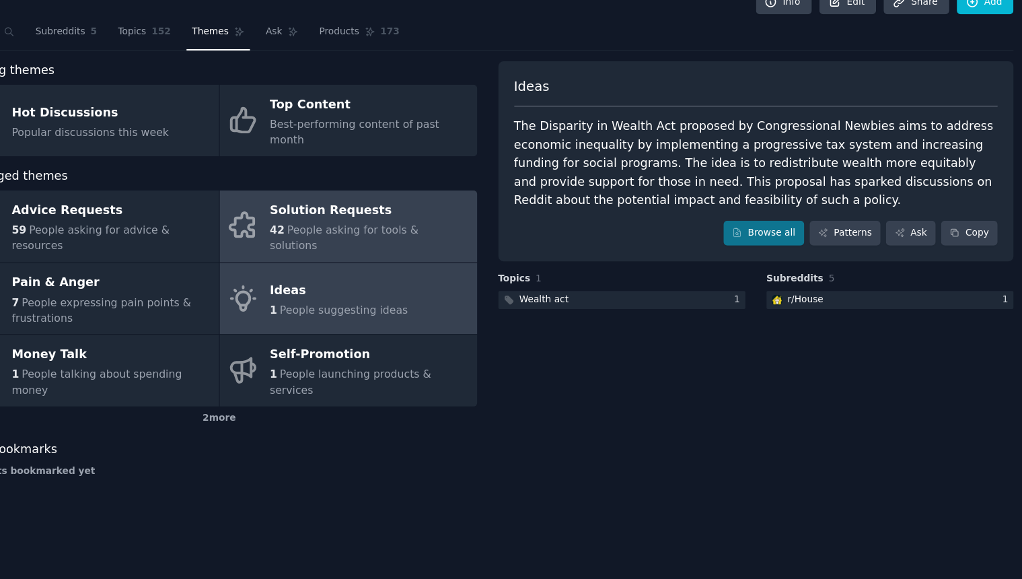
click at [410, 221] on span "People asking for tools & solutions" at bounding box center [406, 233] width 133 height 25
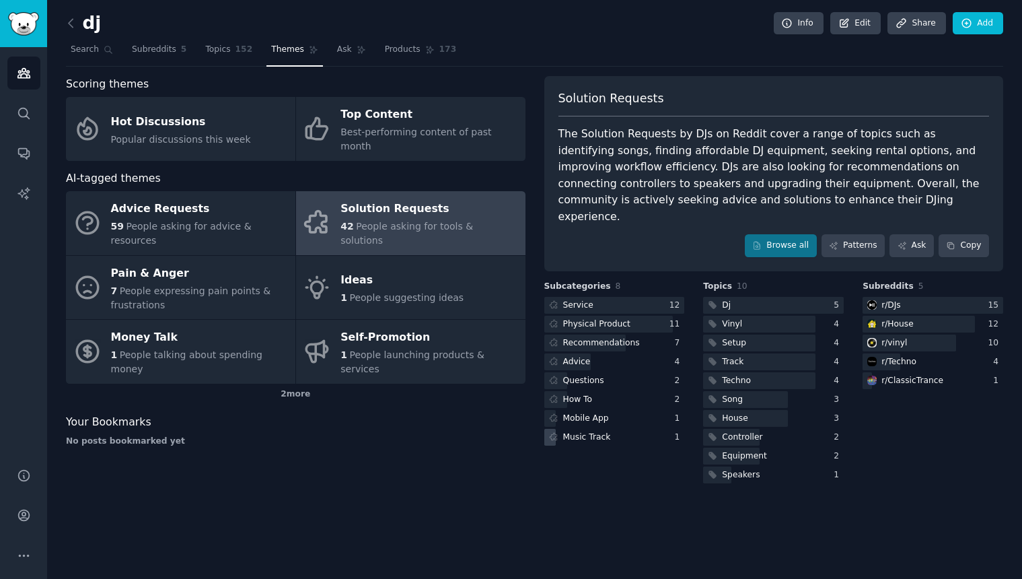
click at [610, 429] on div "Music Track" at bounding box center [578, 437] width 69 height 17
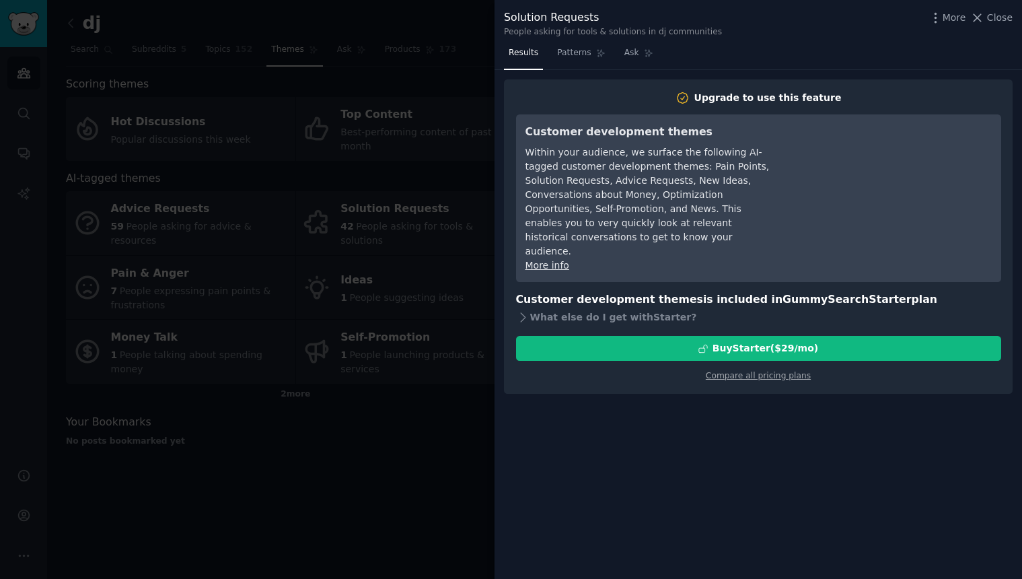
click at [396, 434] on div at bounding box center [511, 289] width 1022 height 579
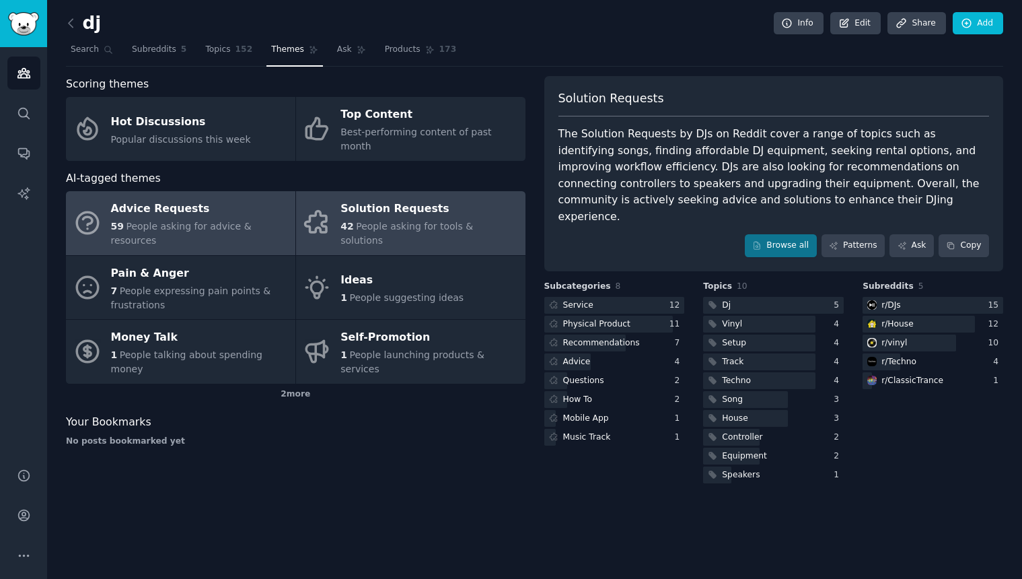
click at [233, 221] on span "People asking for advice & resources" at bounding box center [181, 233] width 141 height 25
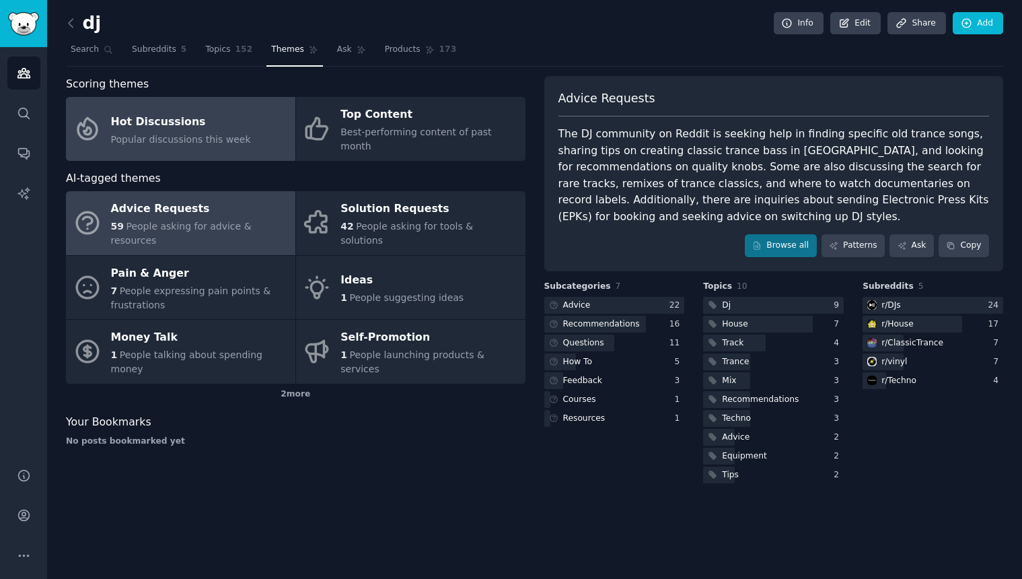
click at [225, 124] on div "Hot Discussions" at bounding box center [181, 122] width 140 height 22
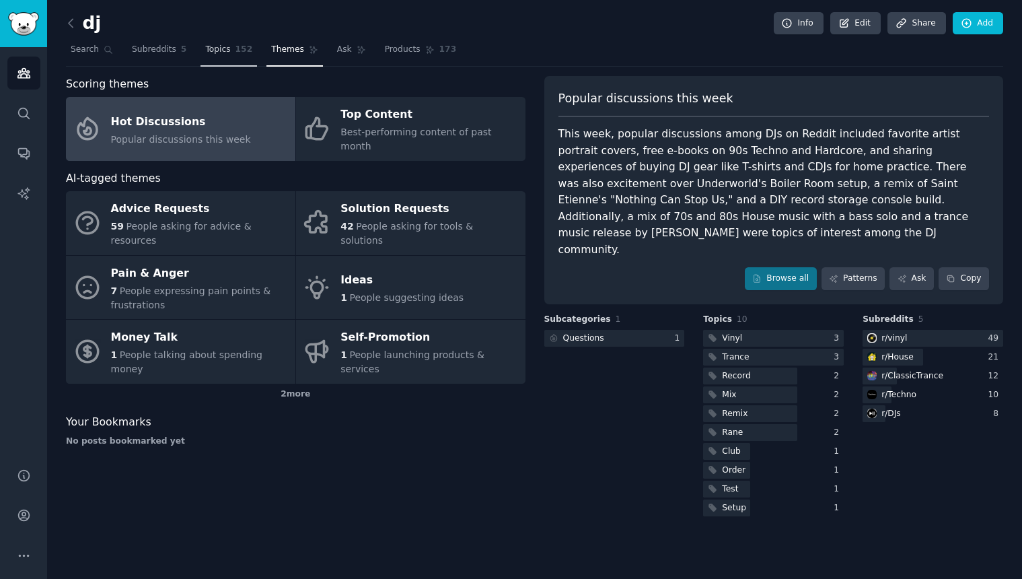
click at [216, 54] on span "Topics" at bounding box center [217, 50] width 25 height 12
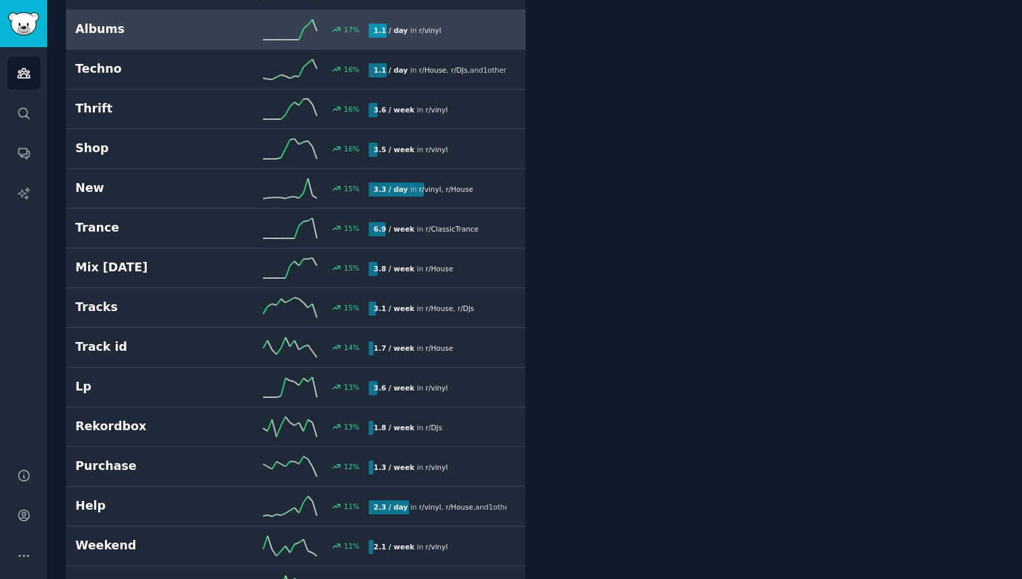
scroll to position [1214, 0]
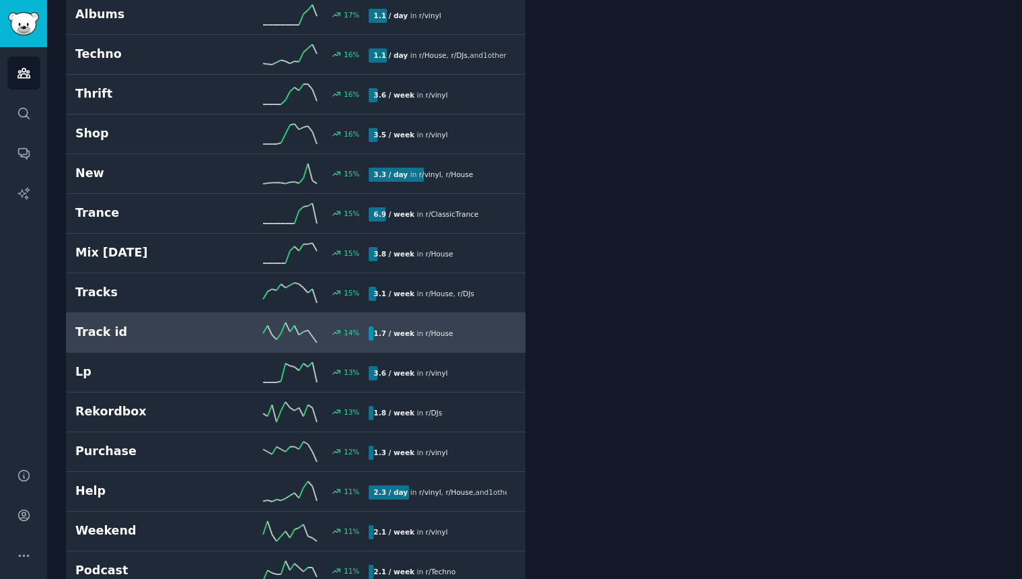
click at [220, 333] on h2 "Track id" at bounding box center [148, 332] width 147 height 17
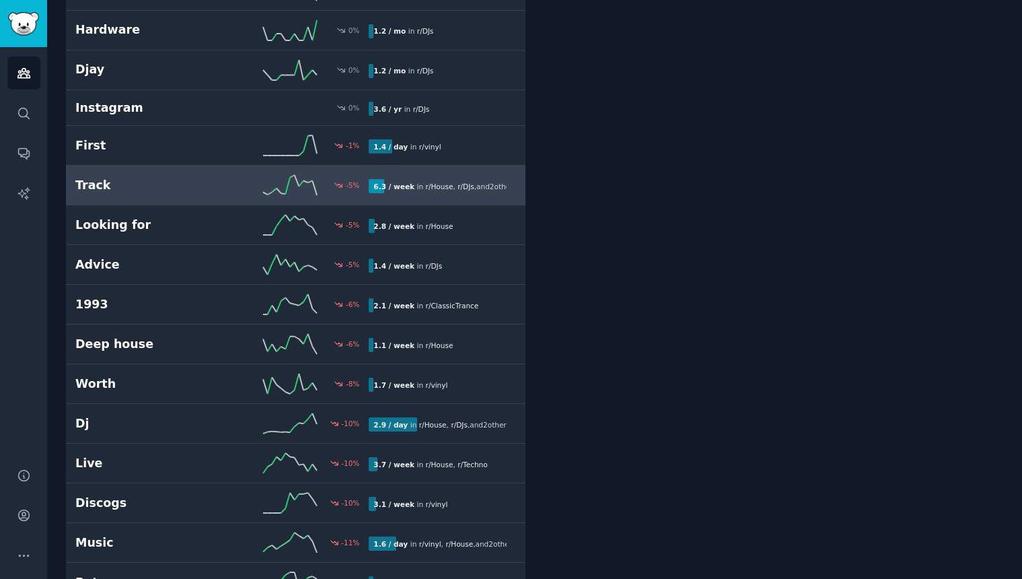
scroll to position [3225, 0]
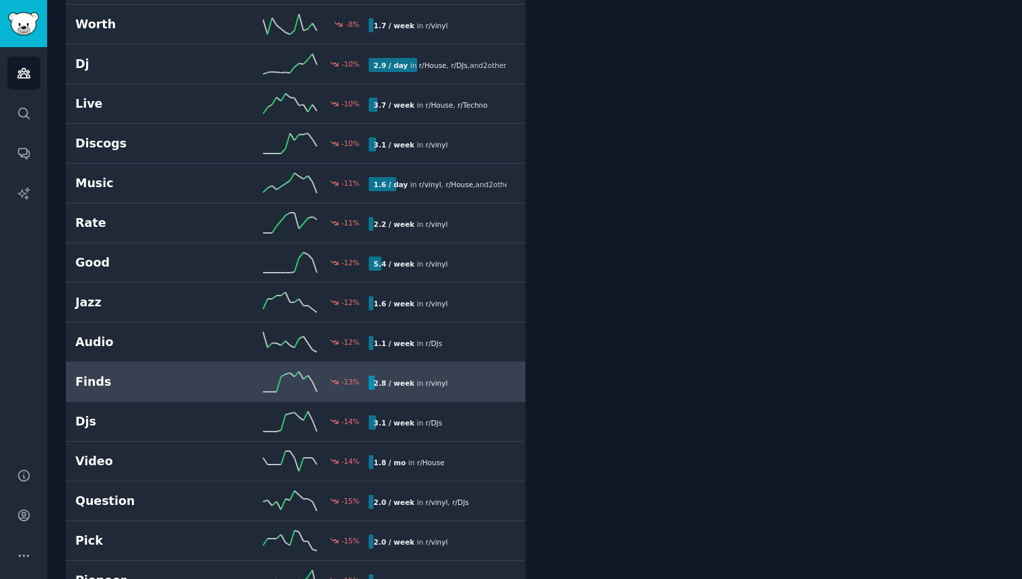
click at [231, 390] on div "-13 %" at bounding box center [295, 381] width 147 height 20
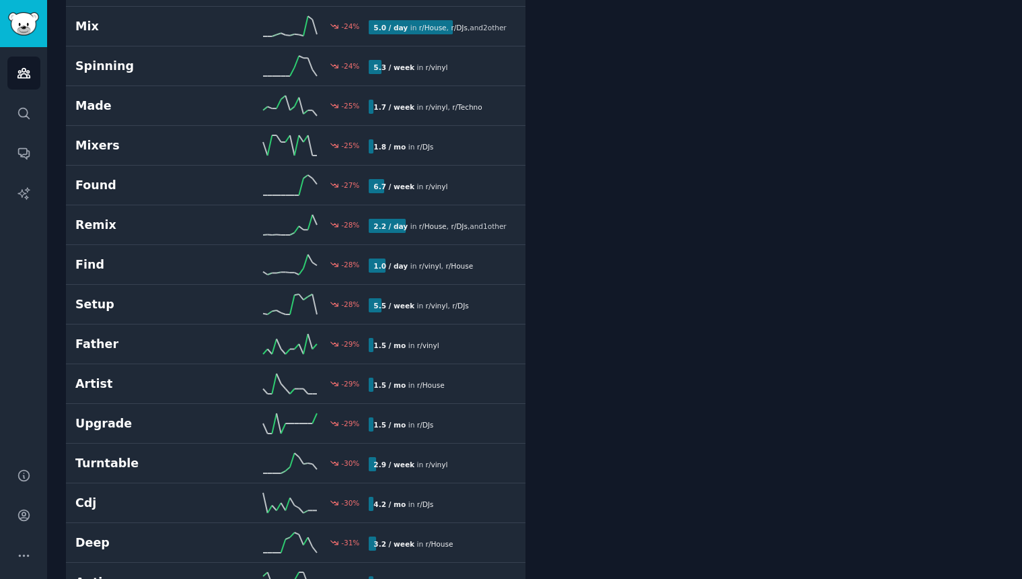
scroll to position [4532, 0]
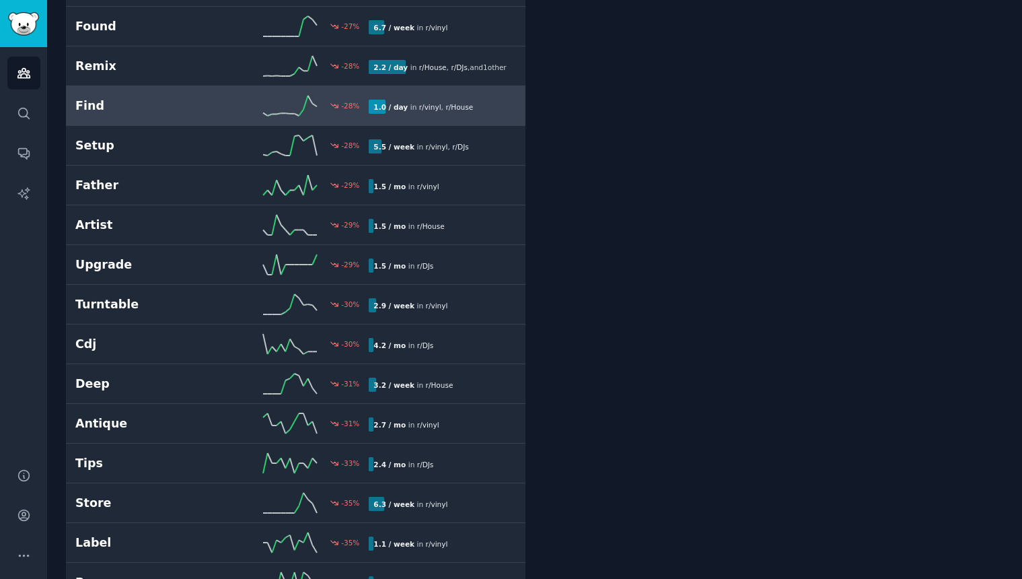
click at [237, 120] on link "Find -28 % 1.0 / day in r/ vinyl , r/ House" at bounding box center [295, 106] width 459 height 40
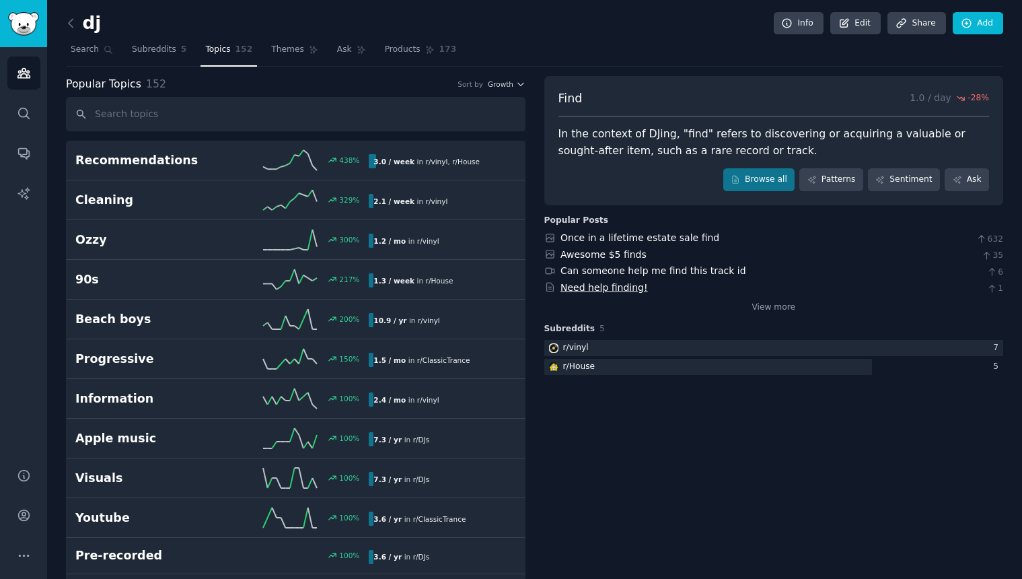
click at [628, 290] on link "Need help finding!" at bounding box center [603, 287] width 87 height 11
click at [302, 52] on link "Themes" at bounding box center [294, 53] width 57 height 28
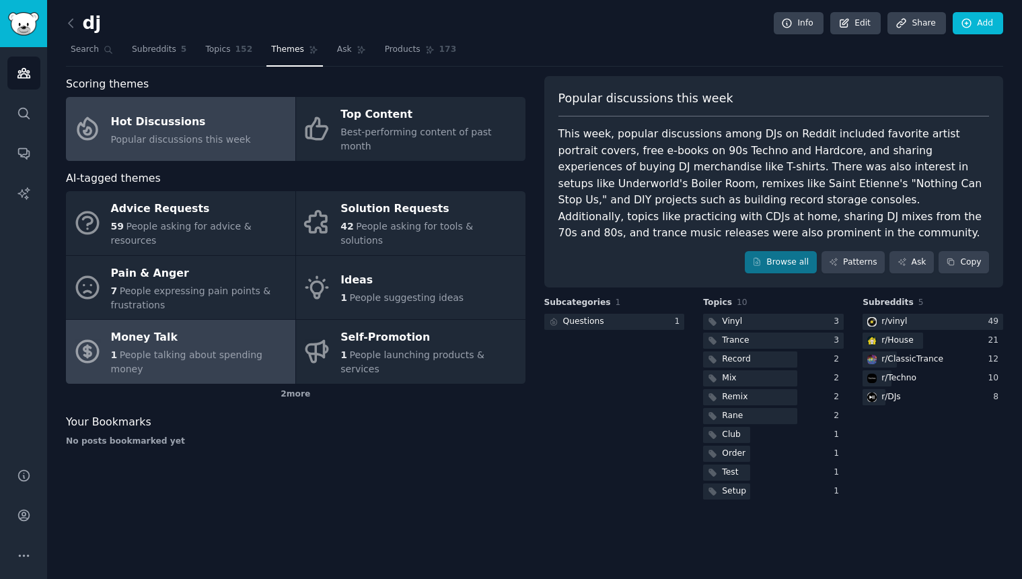
click at [218, 349] on span "People talking about spending money" at bounding box center [186, 361] width 151 height 25
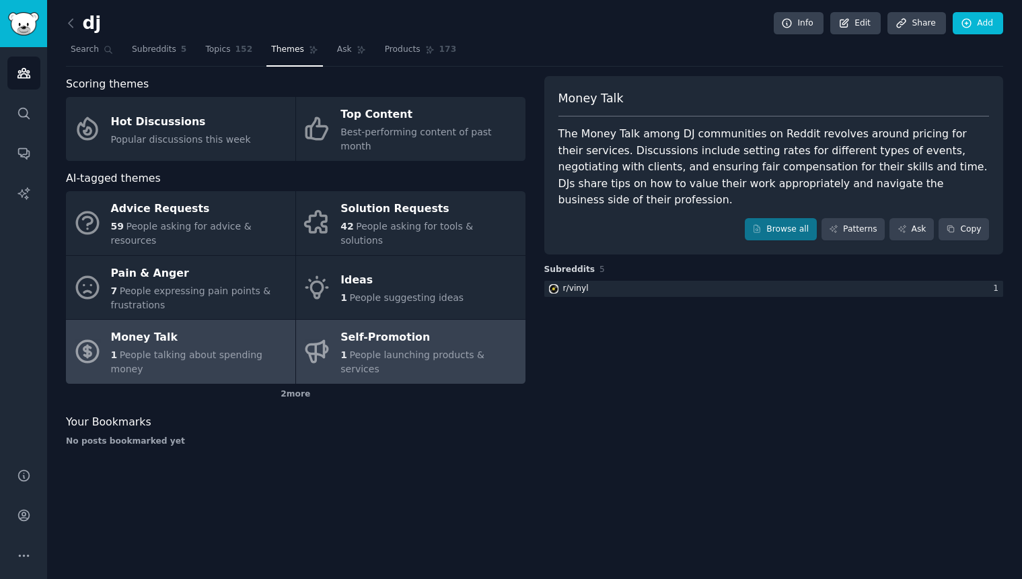
click at [439, 327] on div "Self-Promotion" at bounding box center [429, 338] width 178 height 22
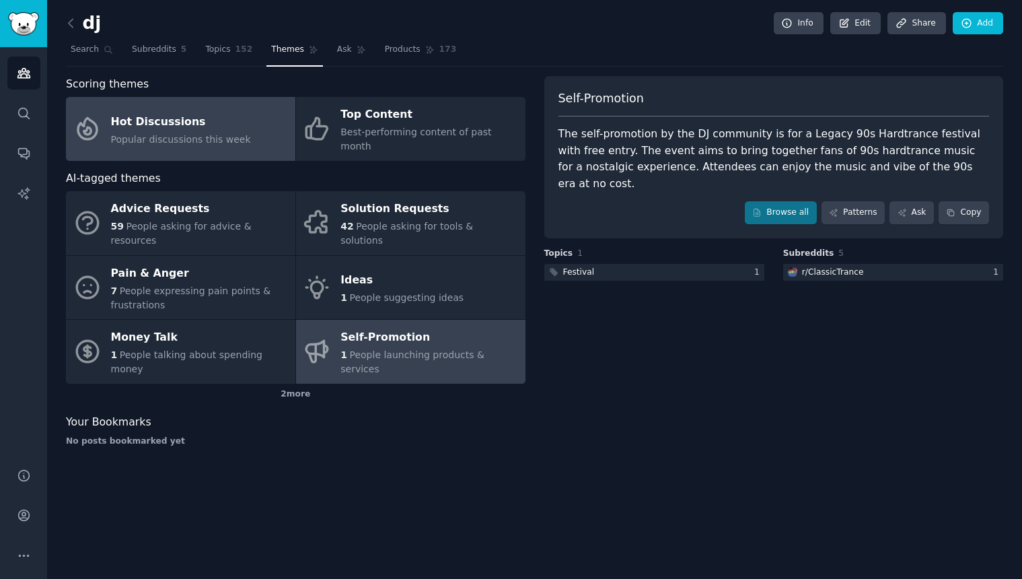
click at [205, 134] on span "Popular discussions this week" at bounding box center [181, 139] width 140 height 11
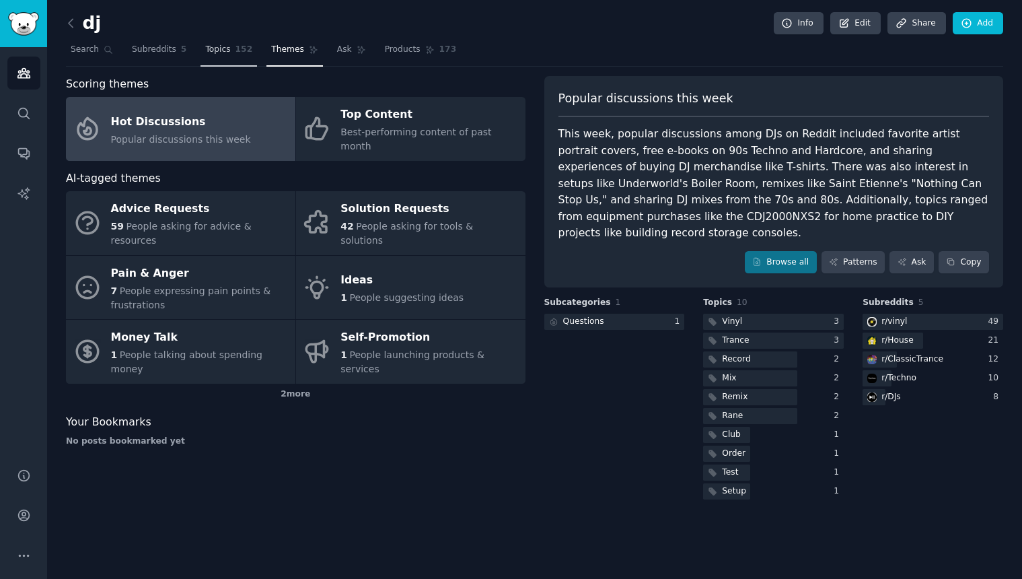
click at [231, 54] on link "Topics 152" at bounding box center [228, 53] width 57 height 28
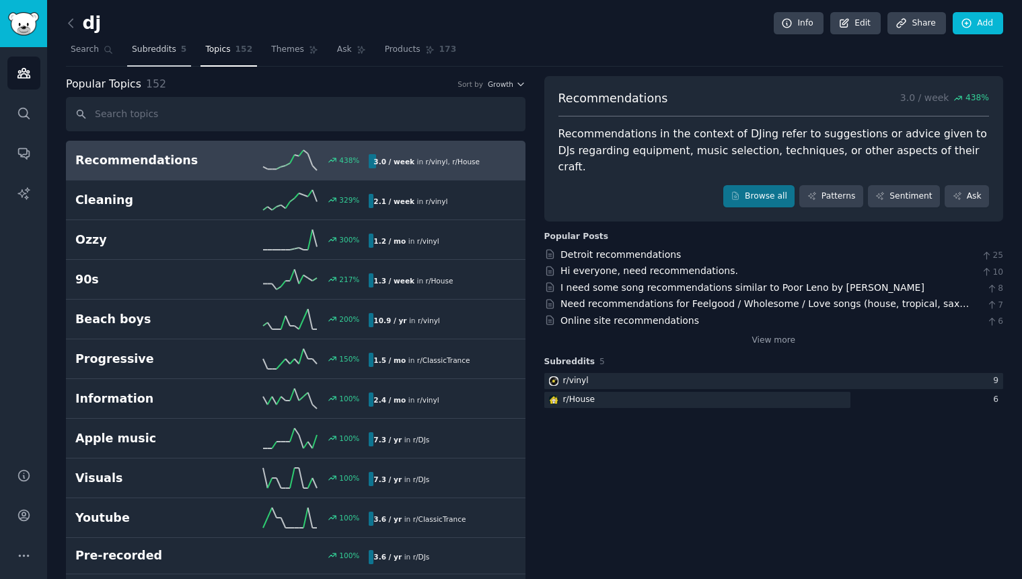
click at [146, 56] on link "Subreddits 5" at bounding box center [159, 53] width 64 height 28
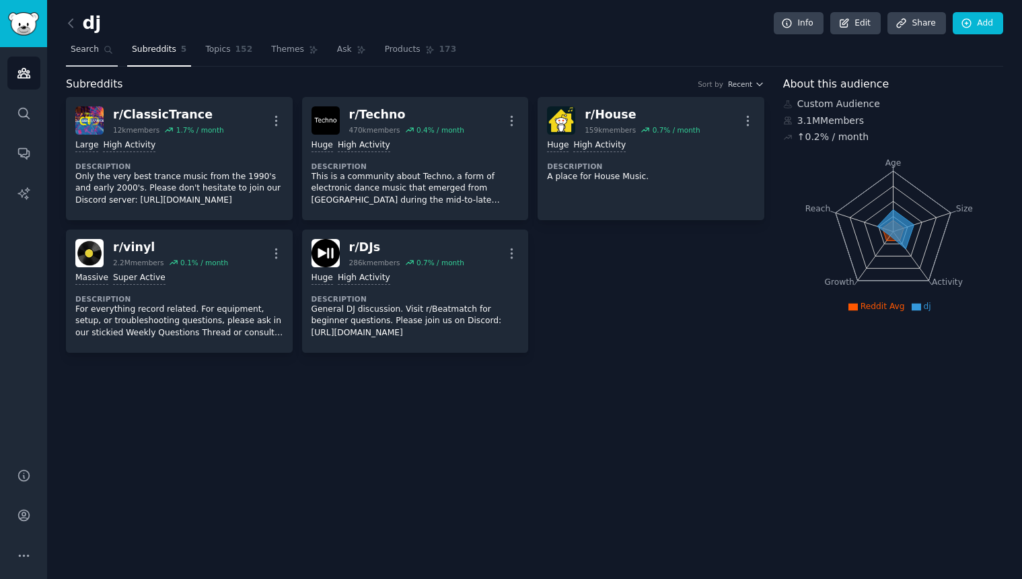
click at [83, 54] on span "Search" at bounding box center [85, 50] width 28 height 12
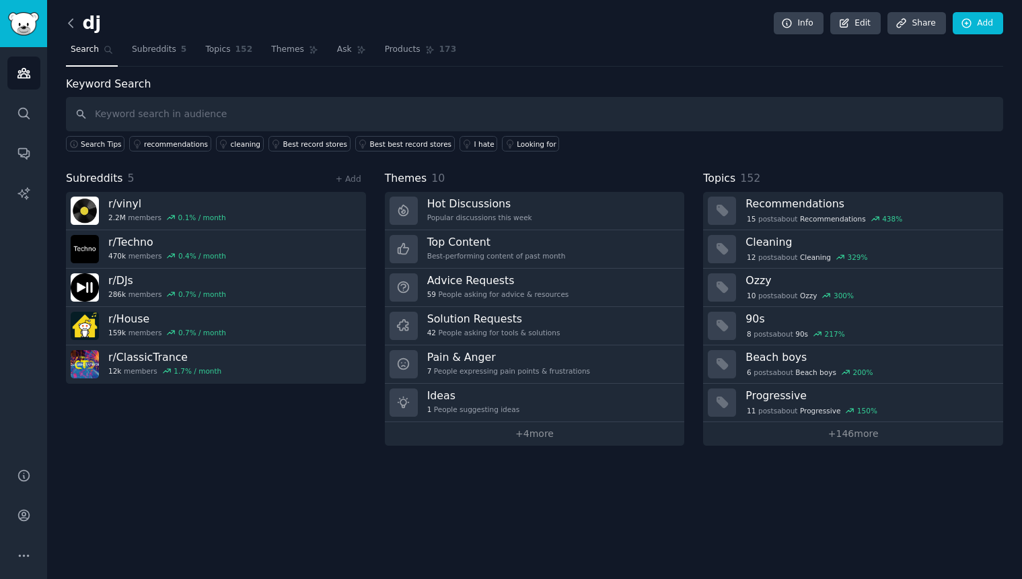
click at [71, 21] on icon at bounding box center [71, 23] width 14 height 14
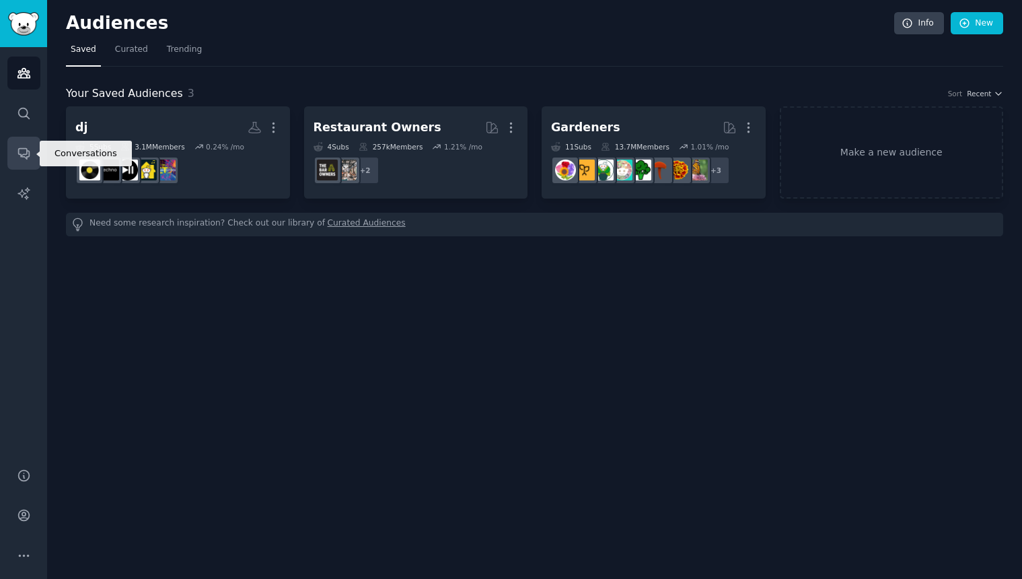
click at [30, 153] on icon "Sidebar" at bounding box center [24, 153] width 14 height 14
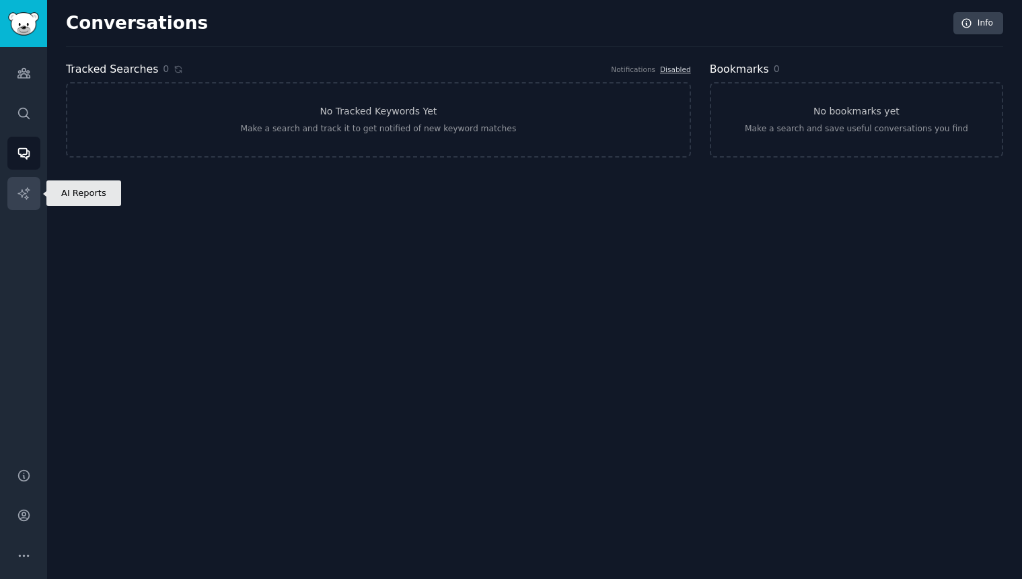
click at [29, 194] on icon "Sidebar" at bounding box center [24, 193] width 14 height 14
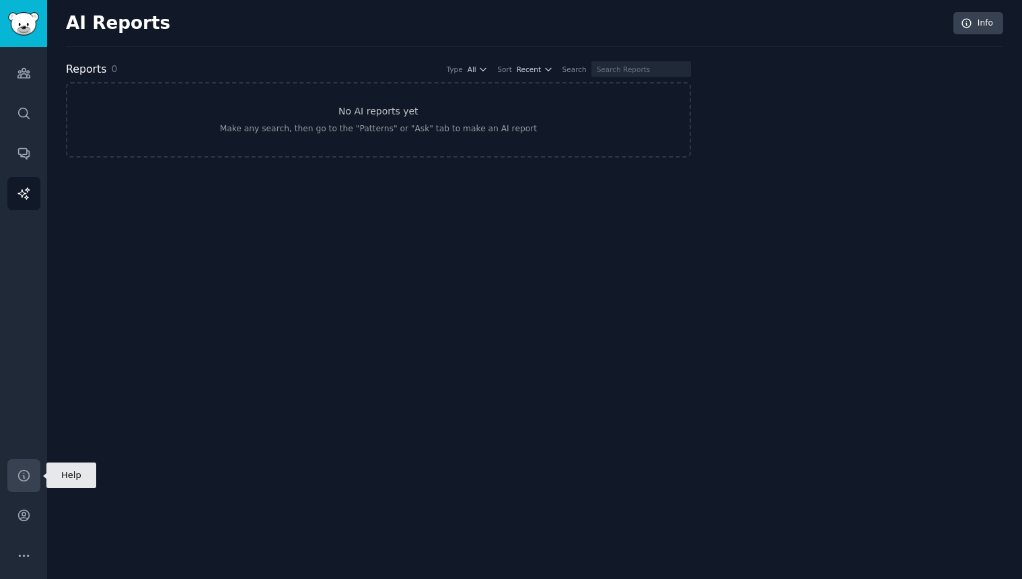
click at [28, 464] on link "Help" at bounding box center [23, 475] width 33 height 33
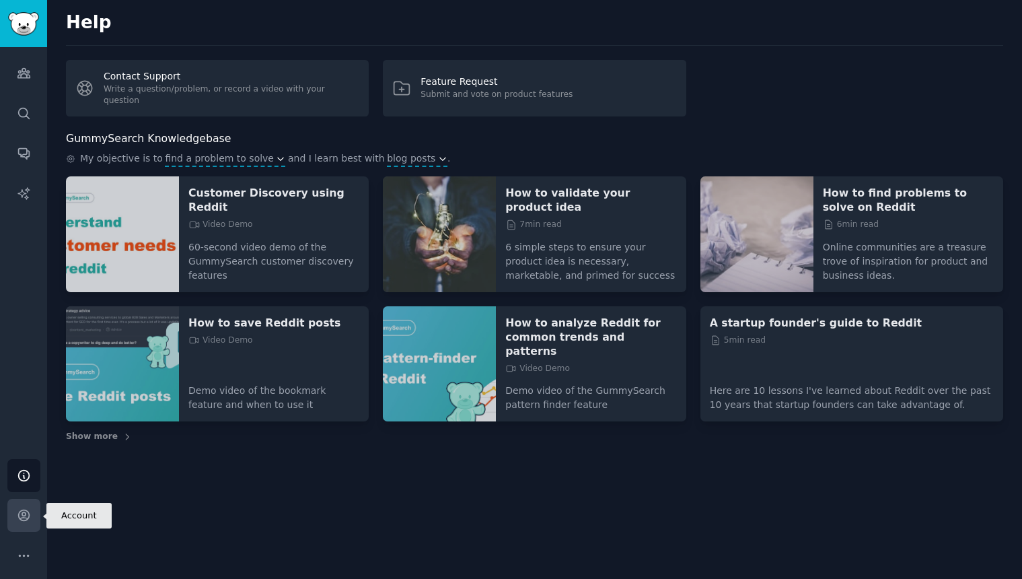
click at [31, 520] on link "Account" at bounding box center [23, 515] width 33 height 33
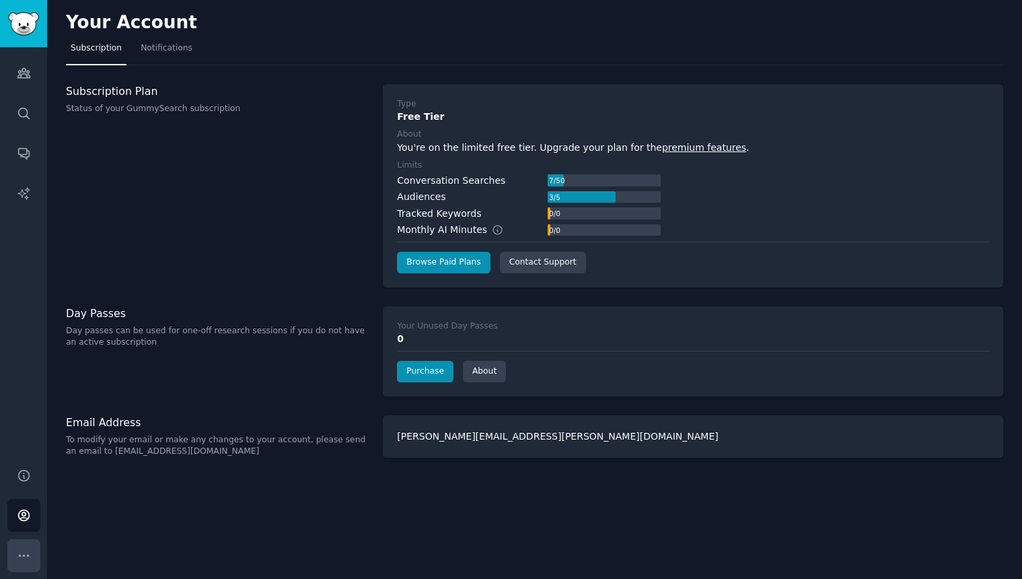
click at [33, 553] on button "More" at bounding box center [23, 555] width 33 height 33
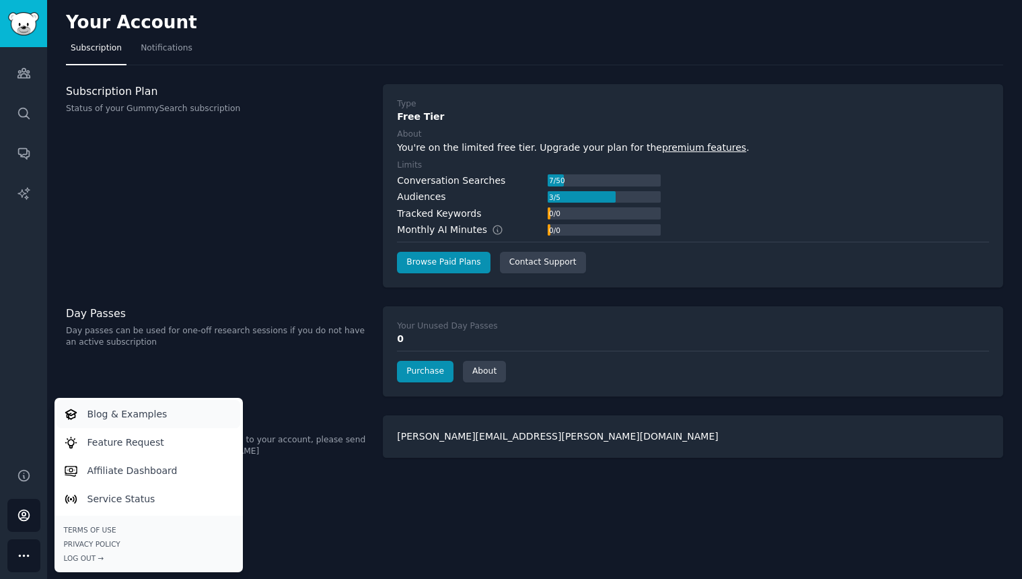
click at [141, 408] on p "Blog & Examples" at bounding box center [127, 414] width 80 height 14
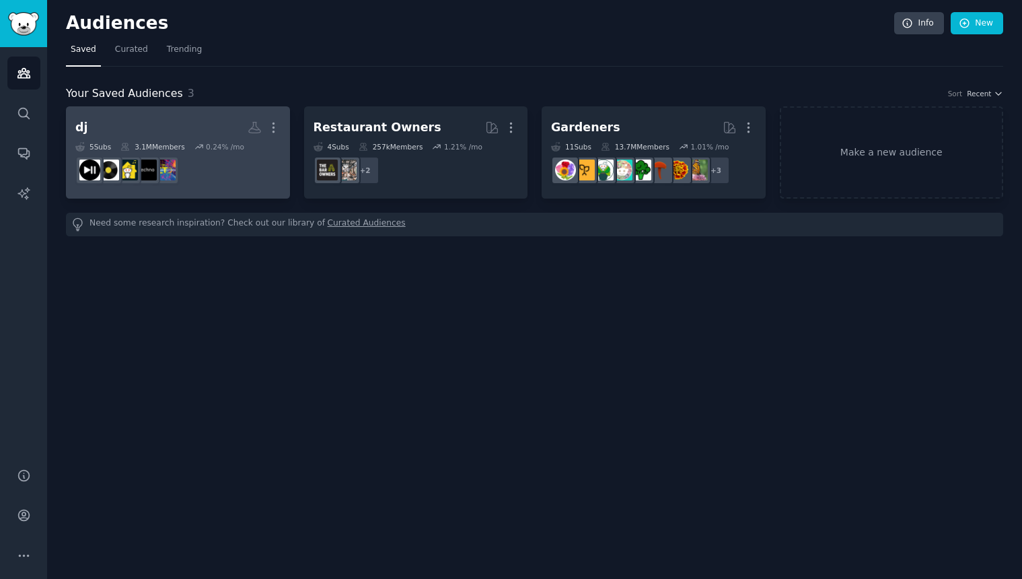
click at [186, 136] on h2 "dj More" at bounding box center [177, 128] width 205 height 24
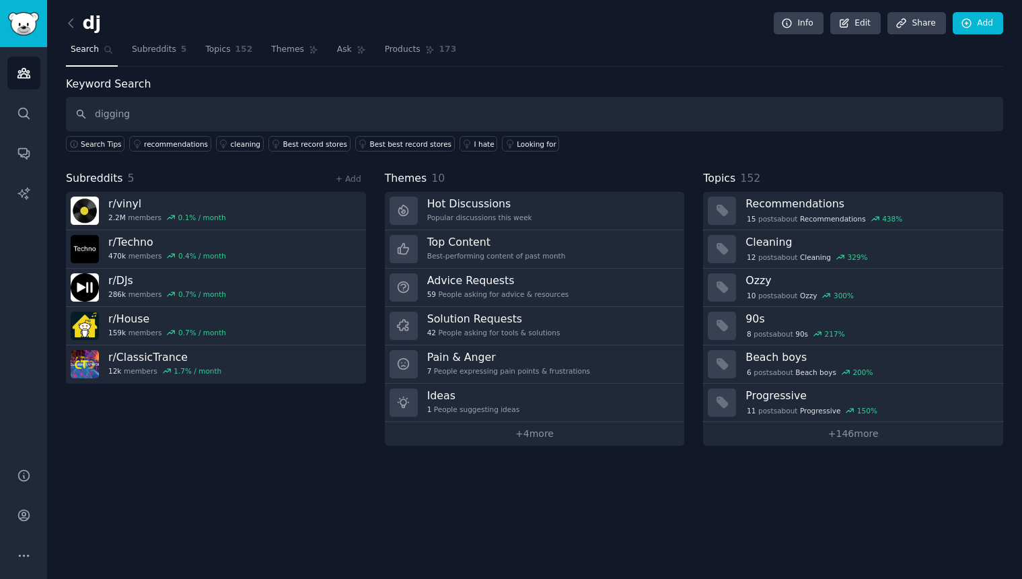
type input "digging"
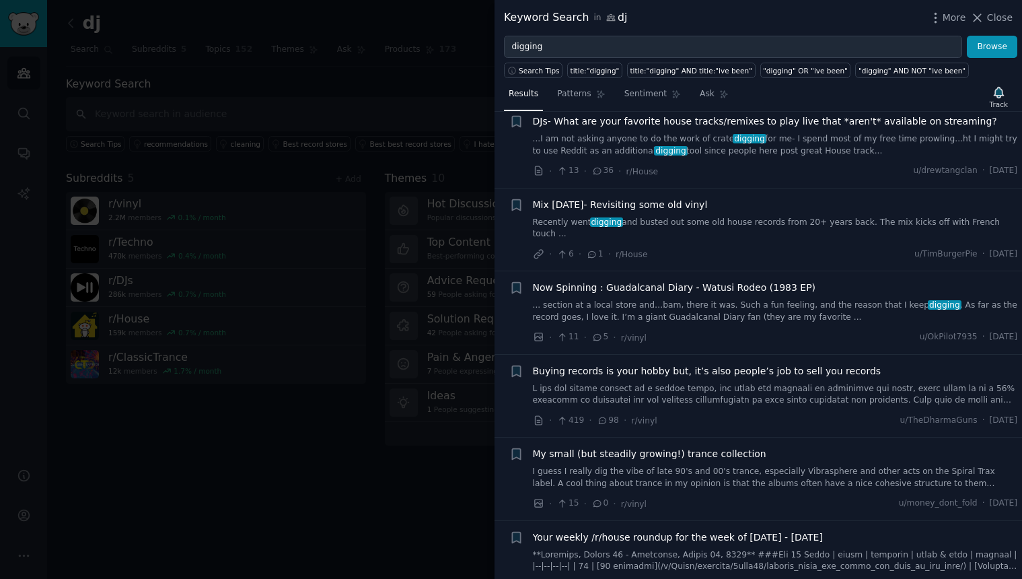
scroll to position [1746, 0]
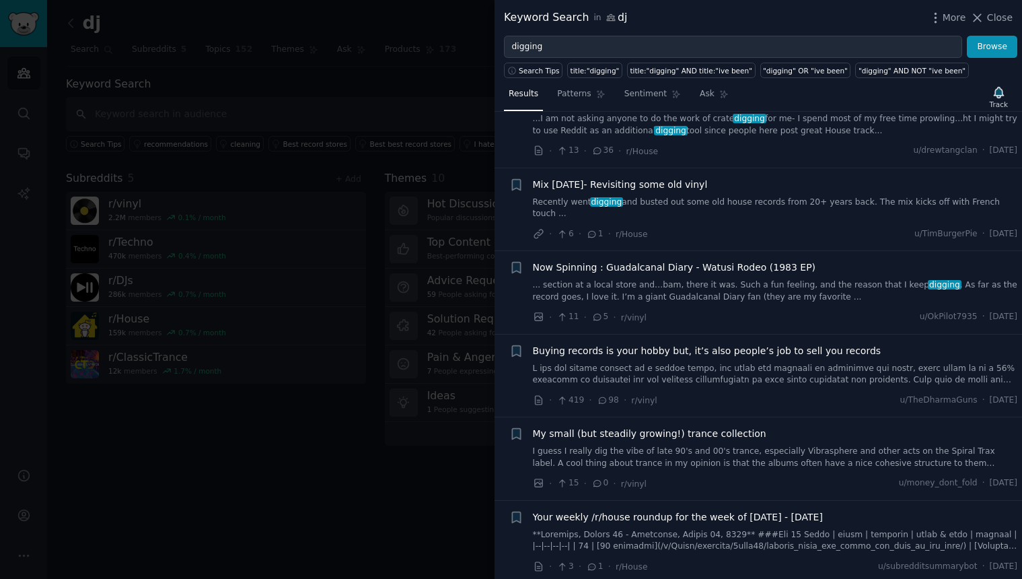
click at [346, 499] on div at bounding box center [511, 289] width 1022 height 579
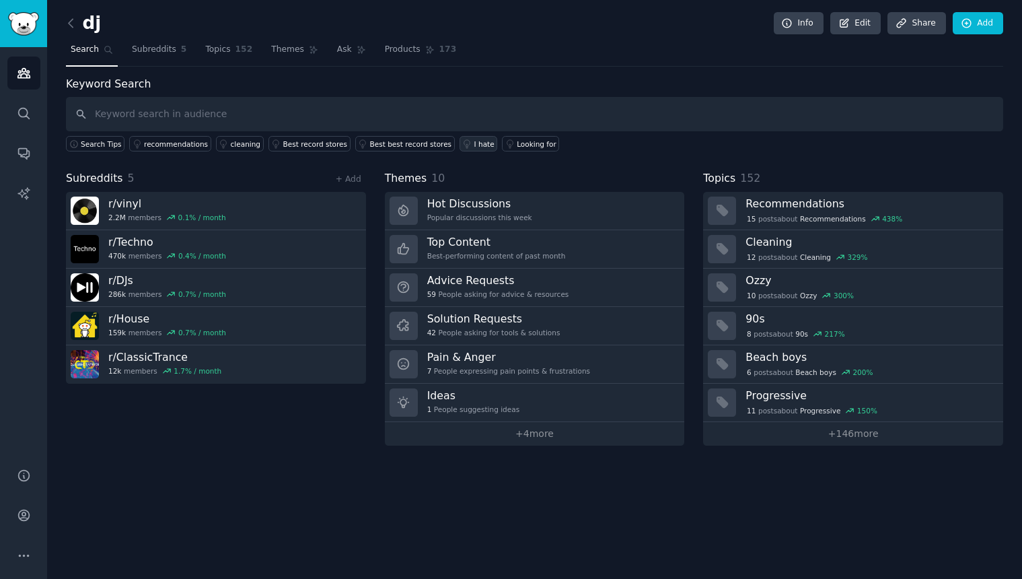
click at [474, 144] on div "I hate" at bounding box center [484, 143] width 20 height 9
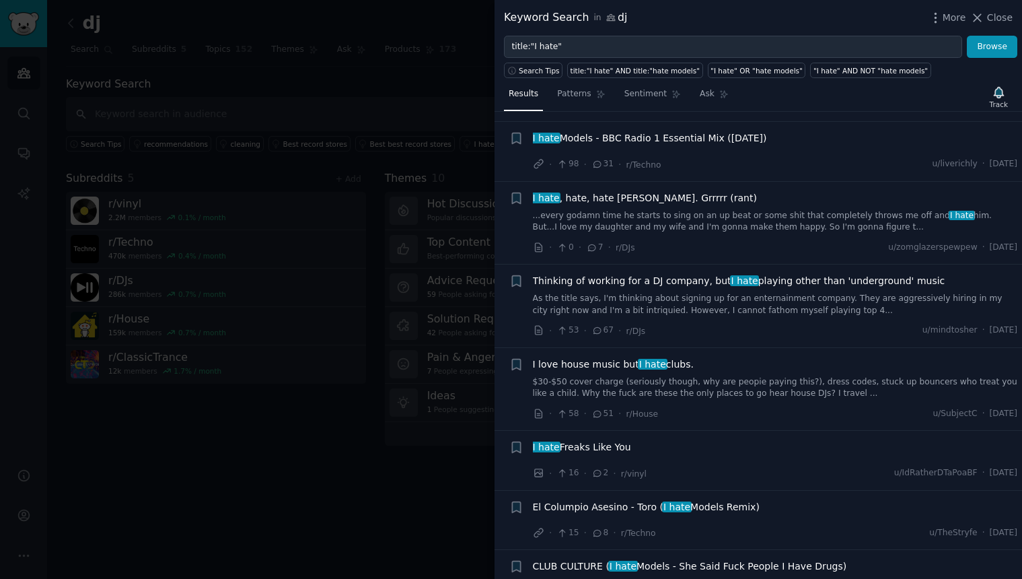
scroll to position [4135, 0]
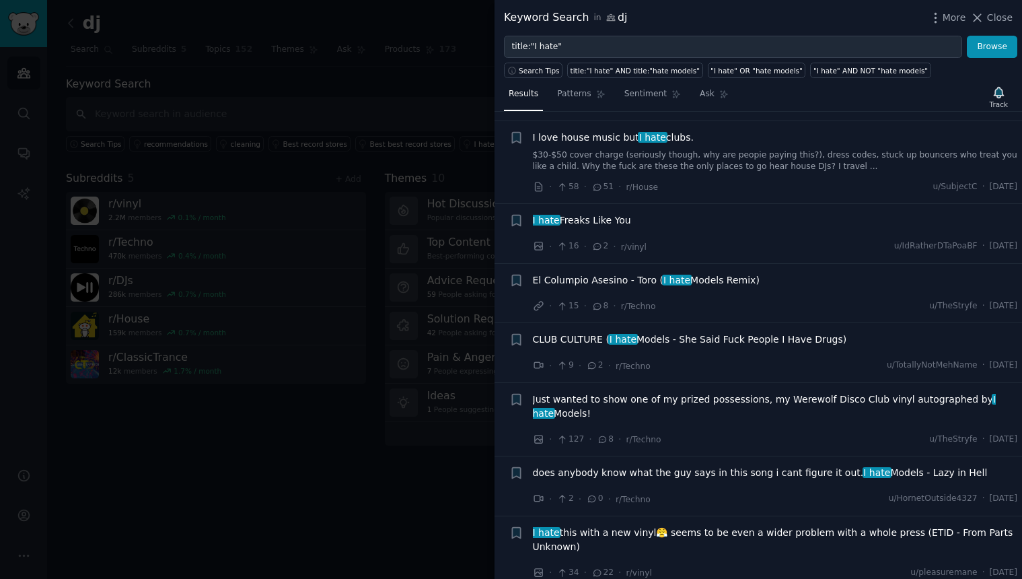
click at [356, 127] on div at bounding box center [511, 289] width 1022 height 579
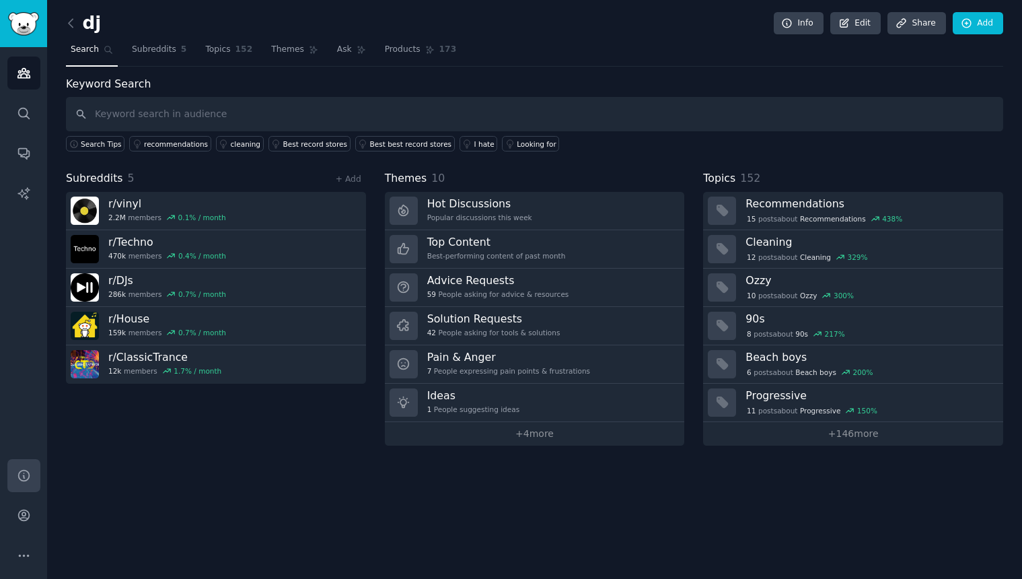
click at [24, 478] on icon "Sidebar" at bounding box center [24, 475] width 14 height 14
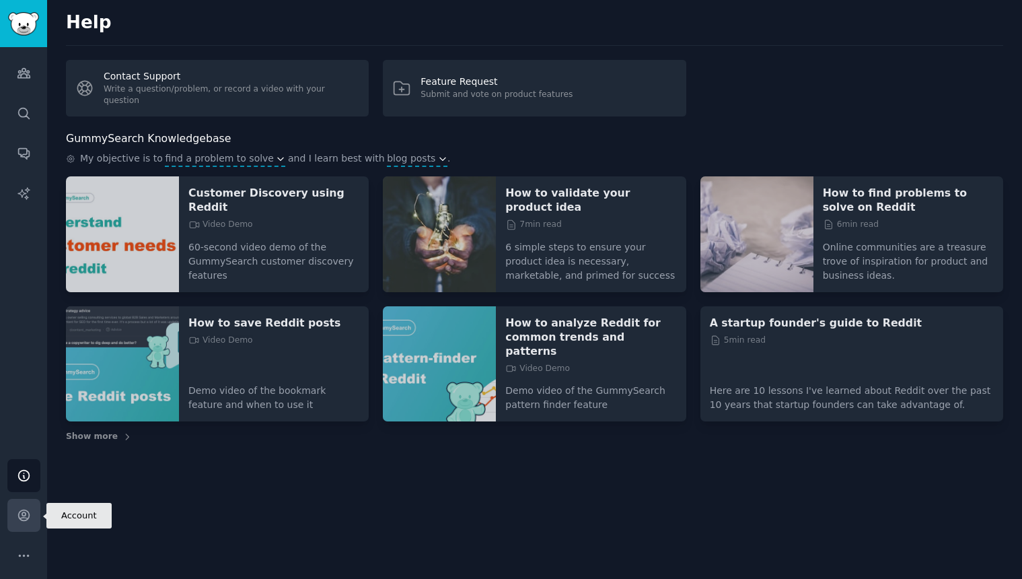
click at [34, 519] on link "Account" at bounding box center [23, 515] width 33 height 33
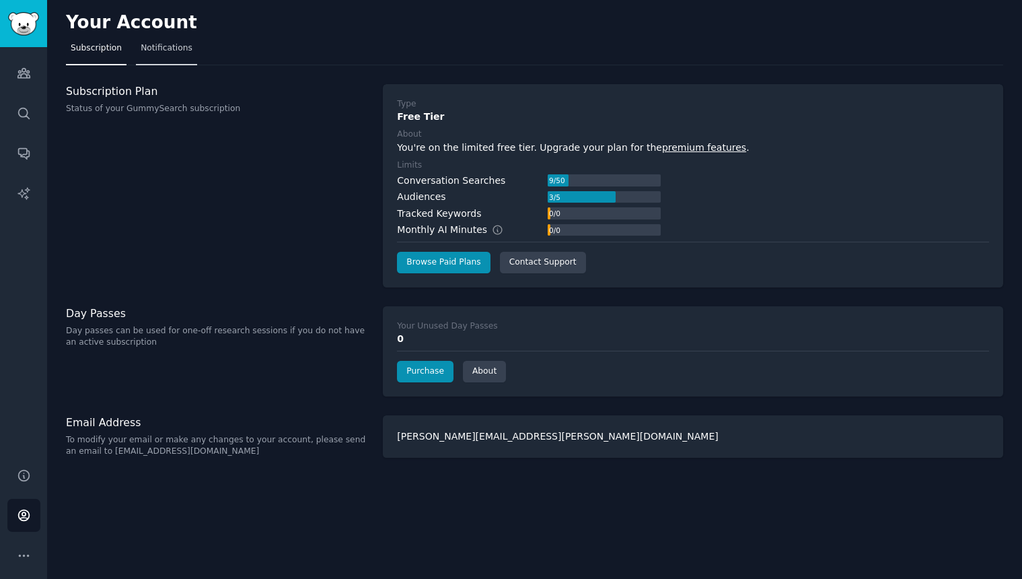
click at [154, 53] on span "Notifications" at bounding box center [167, 48] width 52 height 12
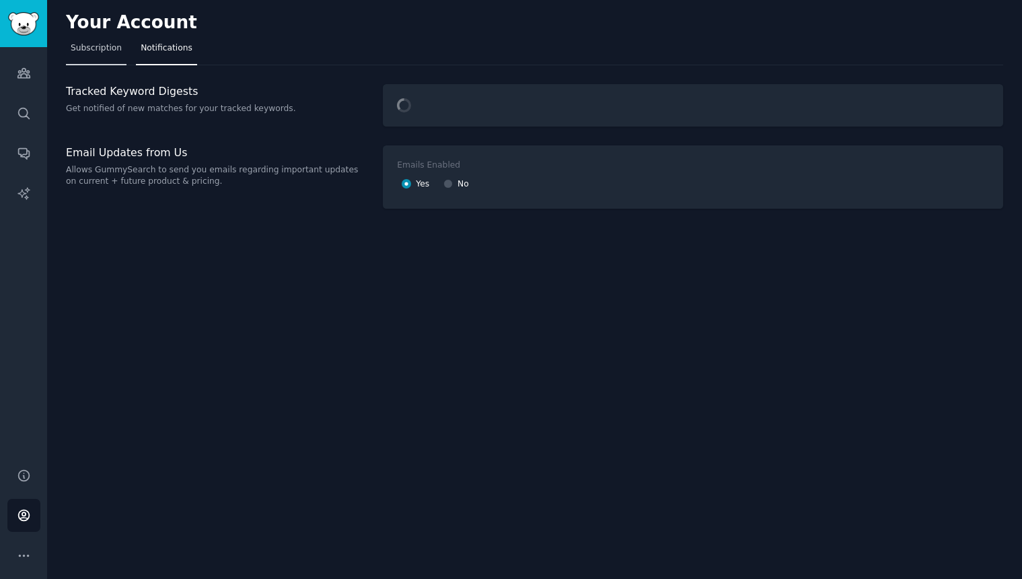
click at [104, 54] on span "Subscription" at bounding box center [96, 48] width 51 height 12
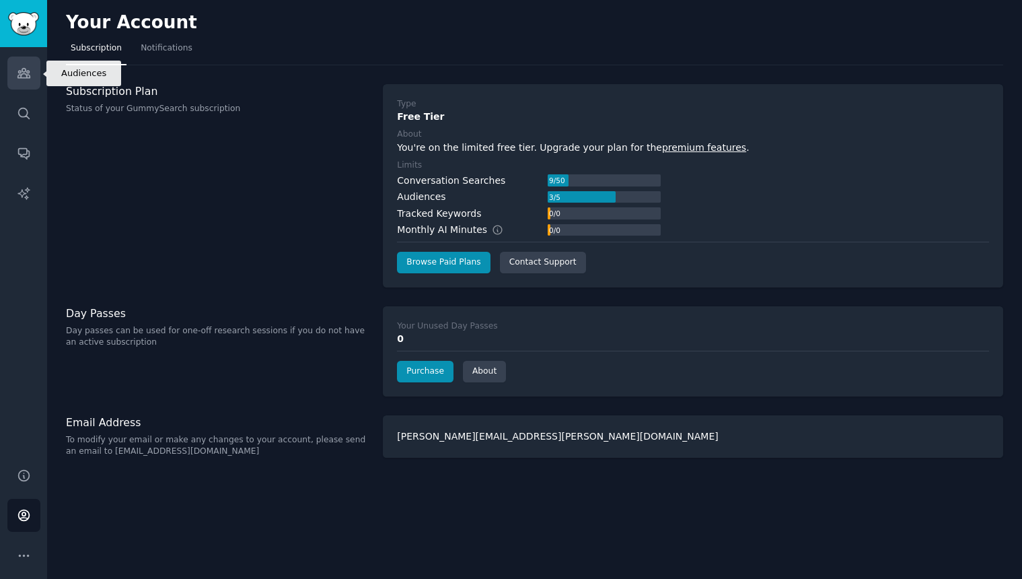
click at [19, 80] on link "Audiences" at bounding box center [23, 73] width 33 height 33
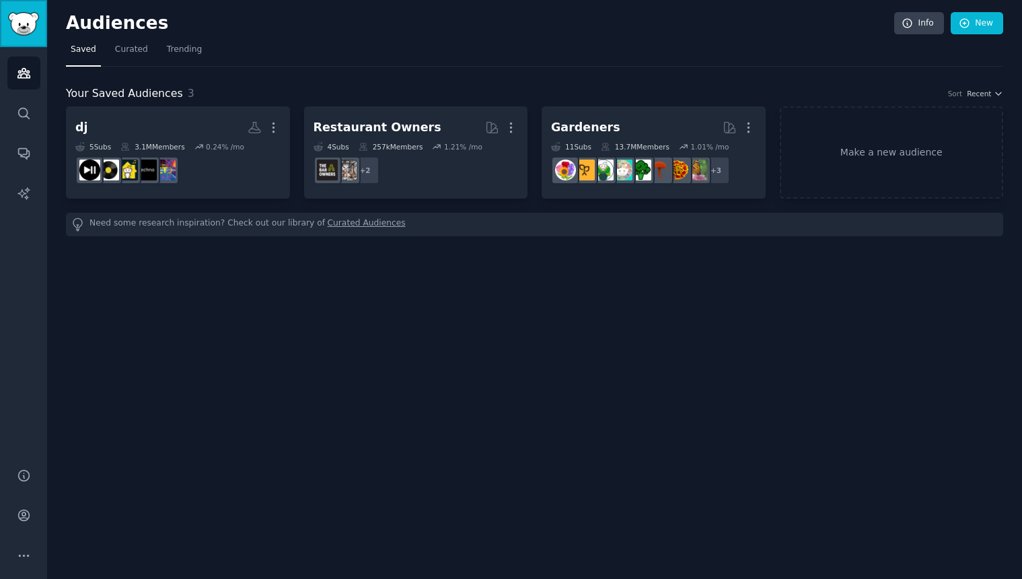
click at [34, 20] on img "Sidebar" at bounding box center [23, 24] width 31 height 24
click at [37, 34] on img "Sidebar" at bounding box center [23, 24] width 31 height 24
